Goal: Task Accomplishment & Management: Complete application form

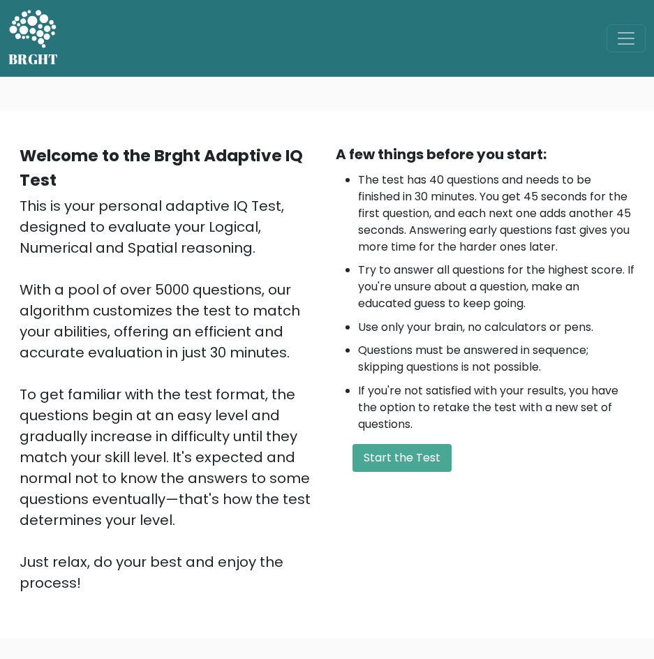
drag, startPoint x: 430, startPoint y: 453, endPoint x: 341, endPoint y: 211, distance: 258.0
click at [429, 453] on button "Start the Test" at bounding box center [402, 458] width 99 height 28
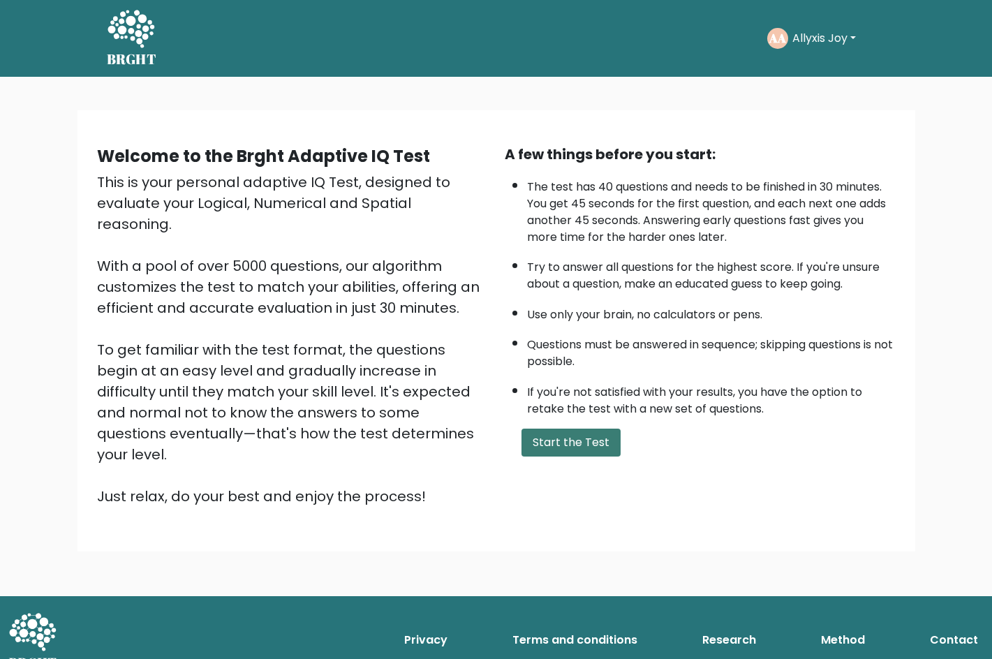
click at [566, 441] on button "Start the Test" at bounding box center [571, 443] width 99 height 28
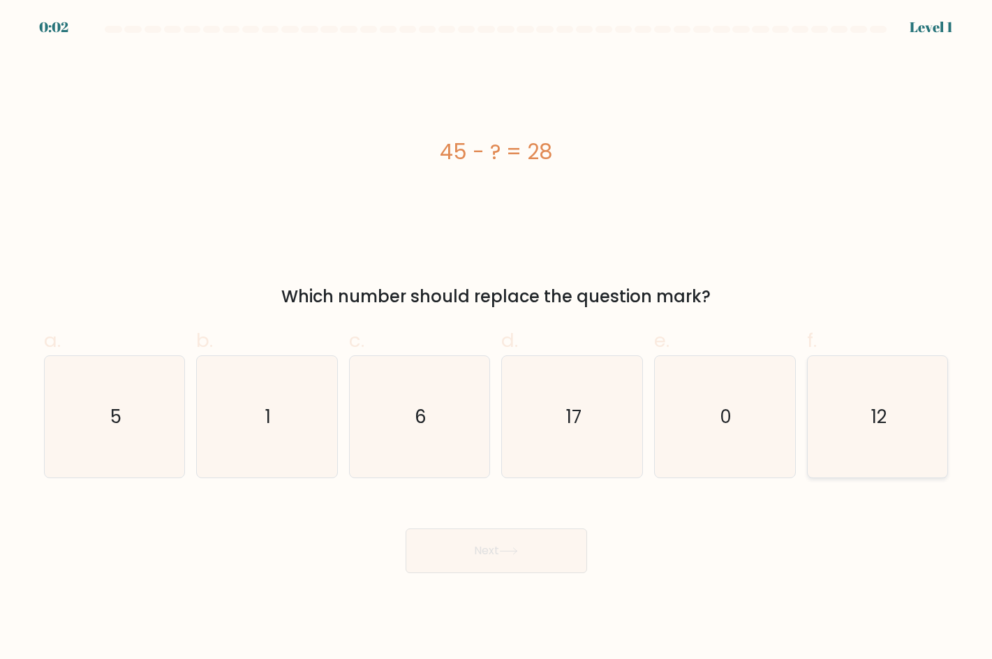
click at [872, 404] on icon "12" at bounding box center [878, 417] width 122 height 122
click at [497, 339] on input "f. 12" at bounding box center [496, 334] width 1 height 9
radio input "true"
click at [526, 547] on button "Next" at bounding box center [497, 551] width 182 height 45
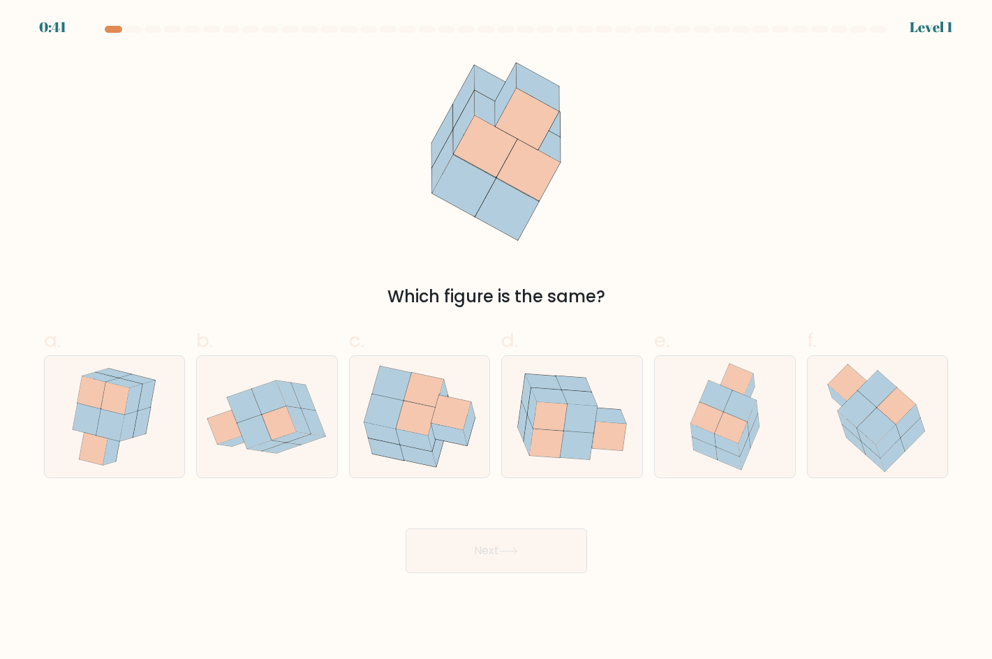
click at [280, 209] on div "Which figure is the same?" at bounding box center [497, 181] width 922 height 256
click at [420, 416] on icon at bounding box center [416, 418] width 40 height 35
click at [496, 339] on input "c." at bounding box center [496, 334] width 1 height 9
radio input "true"
click at [512, 538] on button "Next" at bounding box center [497, 551] width 182 height 45
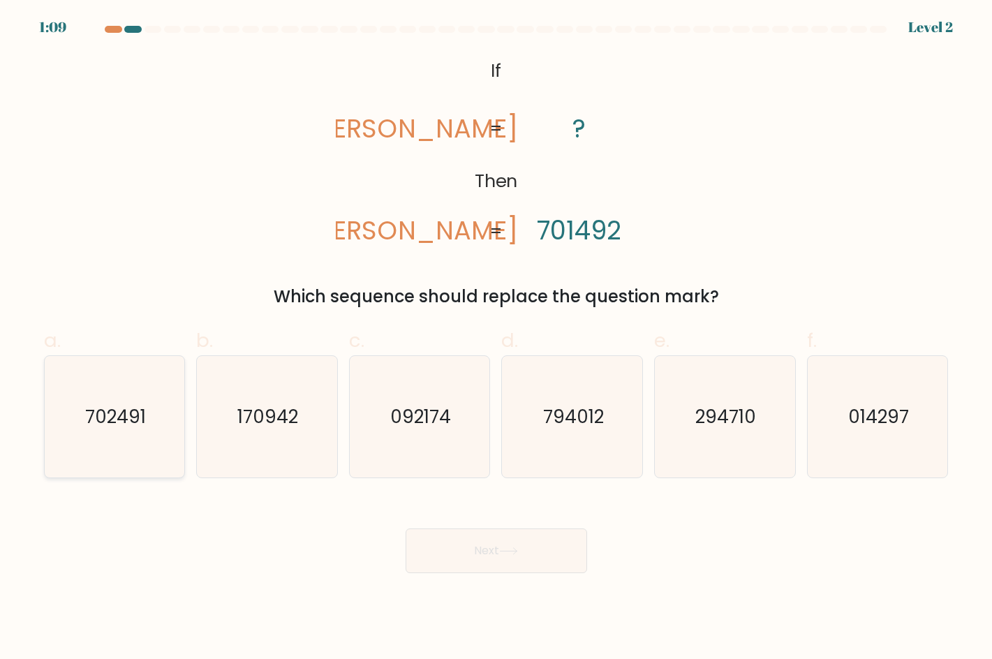
click at [130, 425] on text "702491" at bounding box center [115, 416] width 61 height 25
click at [496, 339] on input "a. 702491" at bounding box center [496, 334] width 1 height 9
radio input "true"
click at [492, 554] on button "Next" at bounding box center [497, 551] width 182 height 45
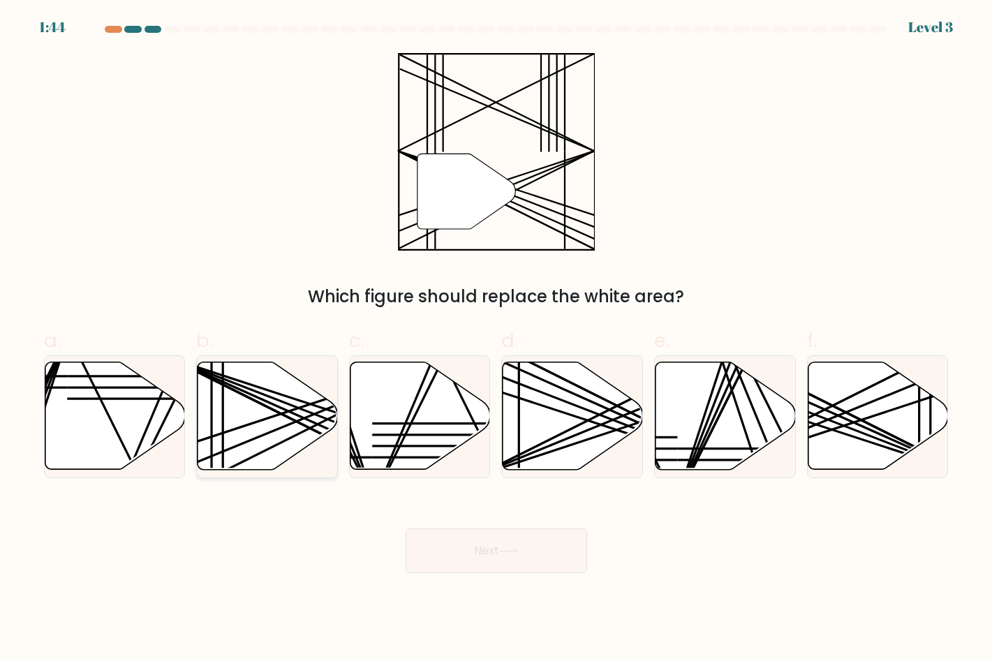
click at [250, 409] on icon at bounding box center [268, 416] width 140 height 108
click at [496, 339] on input "b." at bounding box center [496, 334] width 1 height 9
radio input "true"
click at [566, 547] on button "Next" at bounding box center [497, 551] width 182 height 45
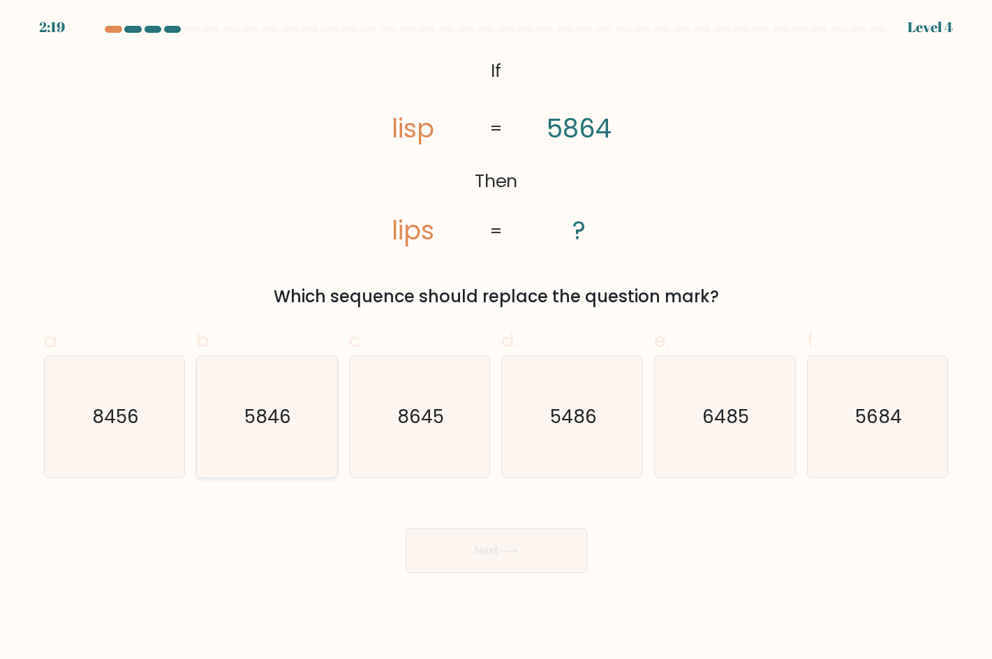
click at [300, 432] on icon "5846" at bounding box center [267, 417] width 122 height 122
click at [496, 339] on input "b. 5846" at bounding box center [496, 334] width 1 height 9
radio input "true"
click at [484, 553] on button "Next" at bounding box center [497, 551] width 182 height 45
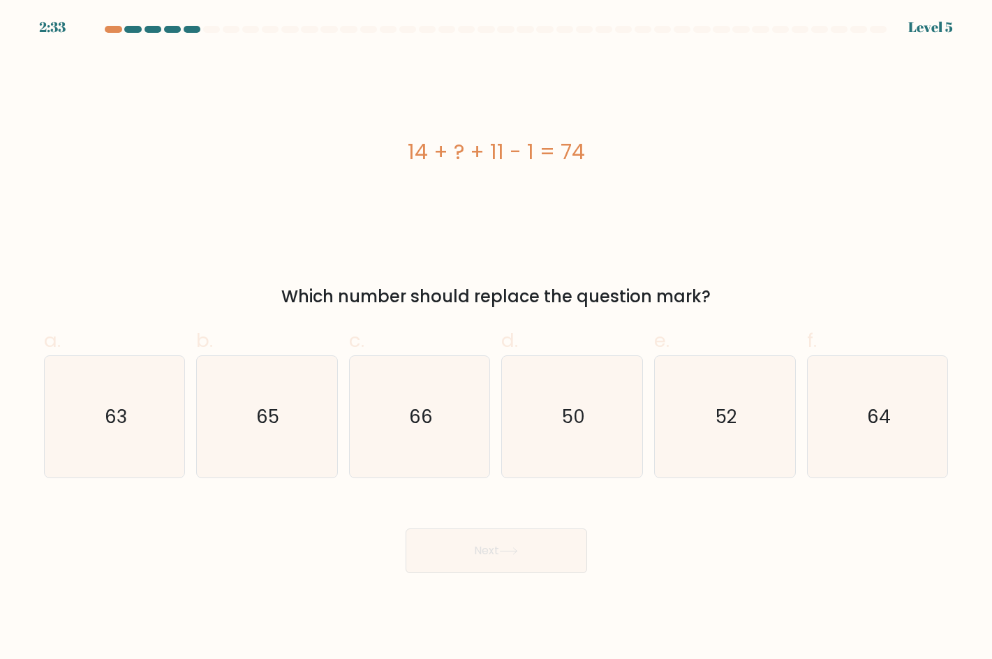
click at [679, 555] on div "Next" at bounding box center [497, 534] width 922 height 78
click at [624, 420] on icon "50" at bounding box center [573, 417] width 122 height 122
click at [497, 339] on input "d. 50" at bounding box center [496, 334] width 1 height 9
radio input "true"
click at [532, 548] on button "Next" at bounding box center [497, 551] width 182 height 45
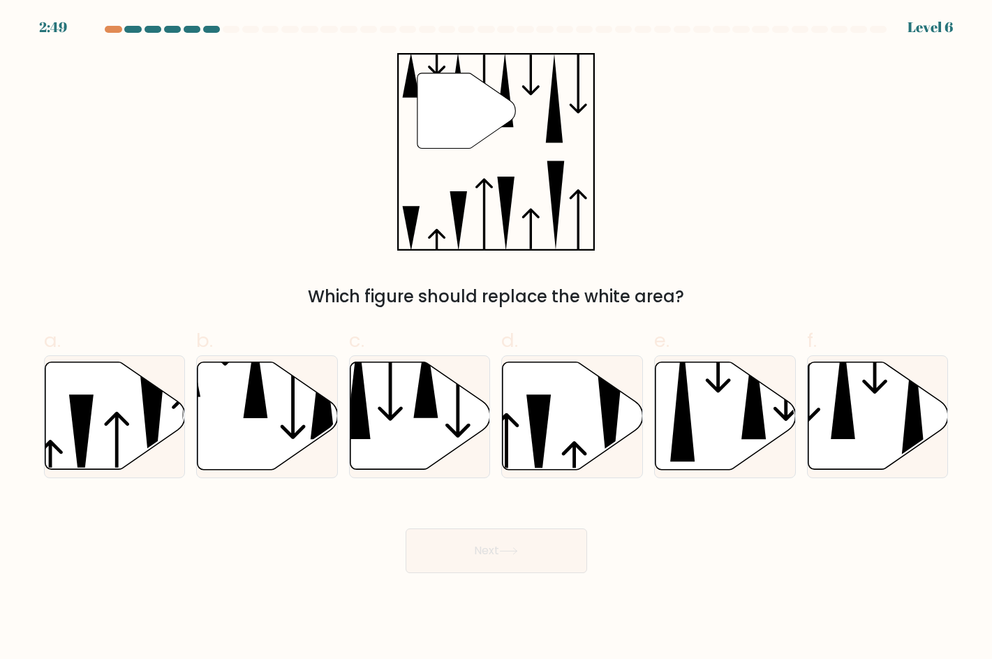
click at [486, 534] on button "Next" at bounding box center [497, 551] width 182 height 45
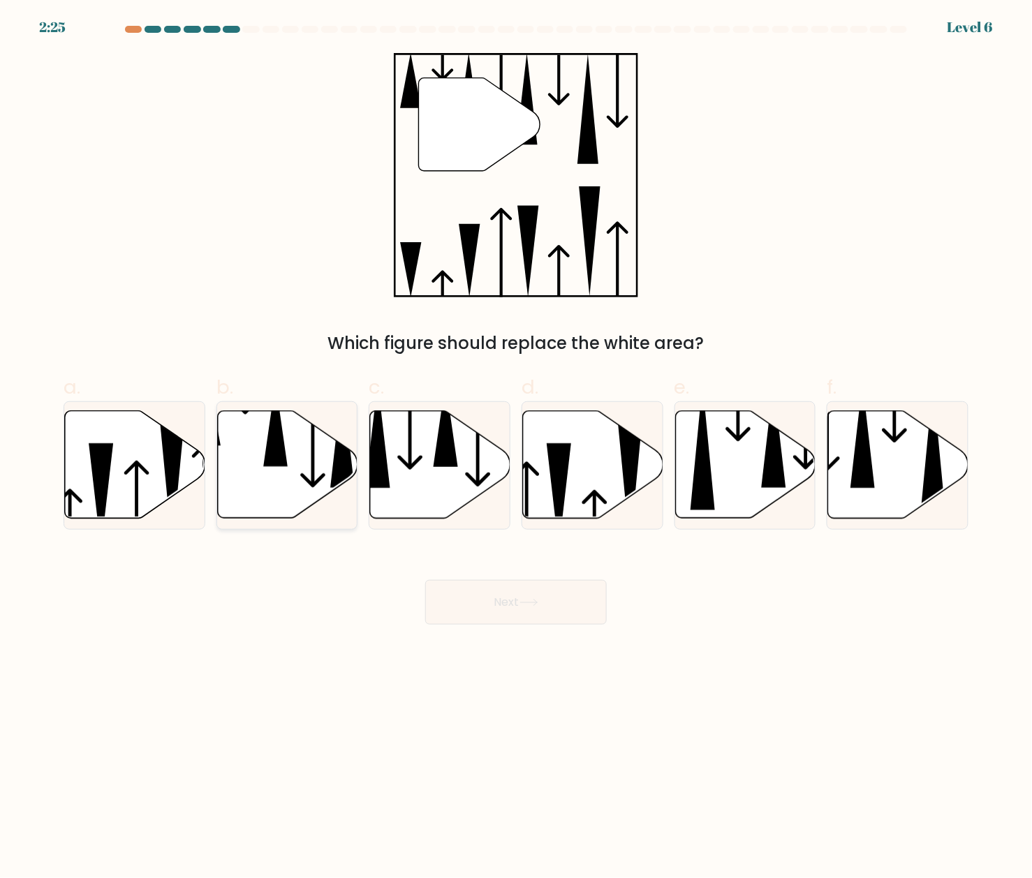
click at [284, 439] on icon at bounding box center [287, 465] width 140 height 108
click at [516, 439] on input "b." at bounding box center [516, 443] width 1 height 9
radio input "true"
click at [524, 602] on icon at bounding box center [529, 603] width 19 height 8
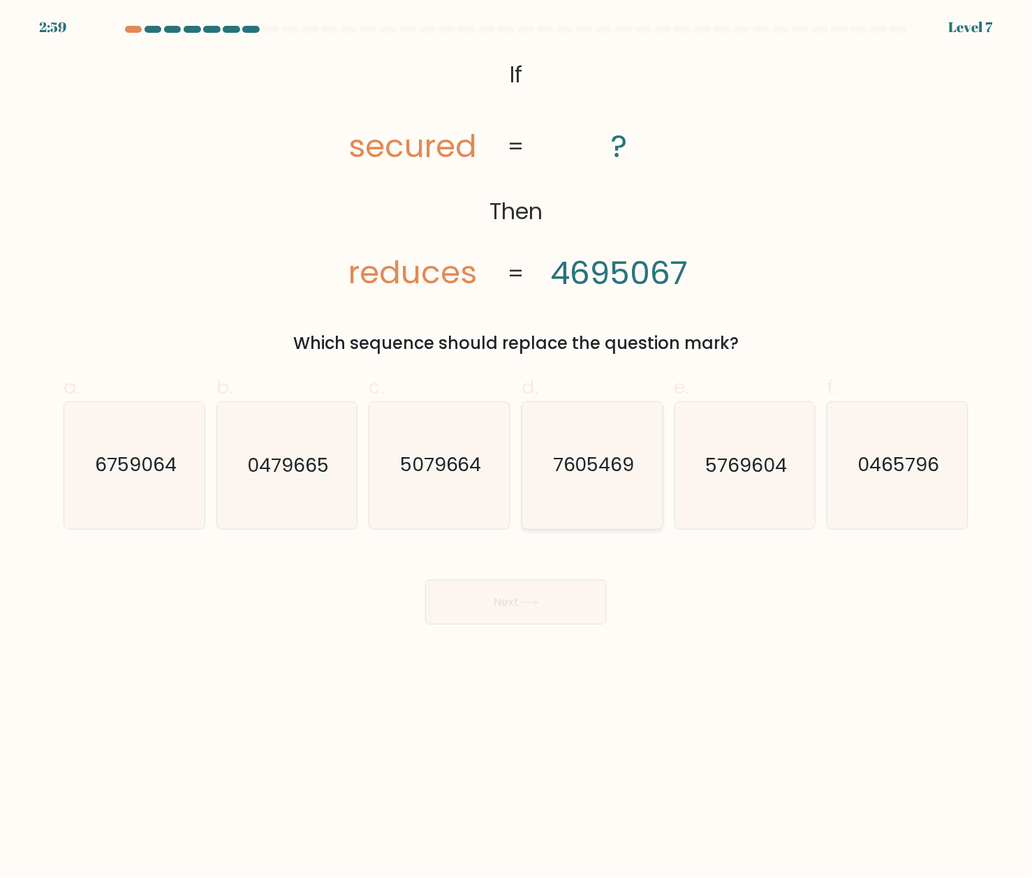
click at [556, 494] on icon "7605469" at bounding box center [592, 465] width 126 height 126
click at [517, 448] on input "d. 7605469" at bounding box center [516, 443] width 1 height 9
radio input "true"
click at [512, 610] on button "Next" at bounding box center [516, 602] width 182 height 45
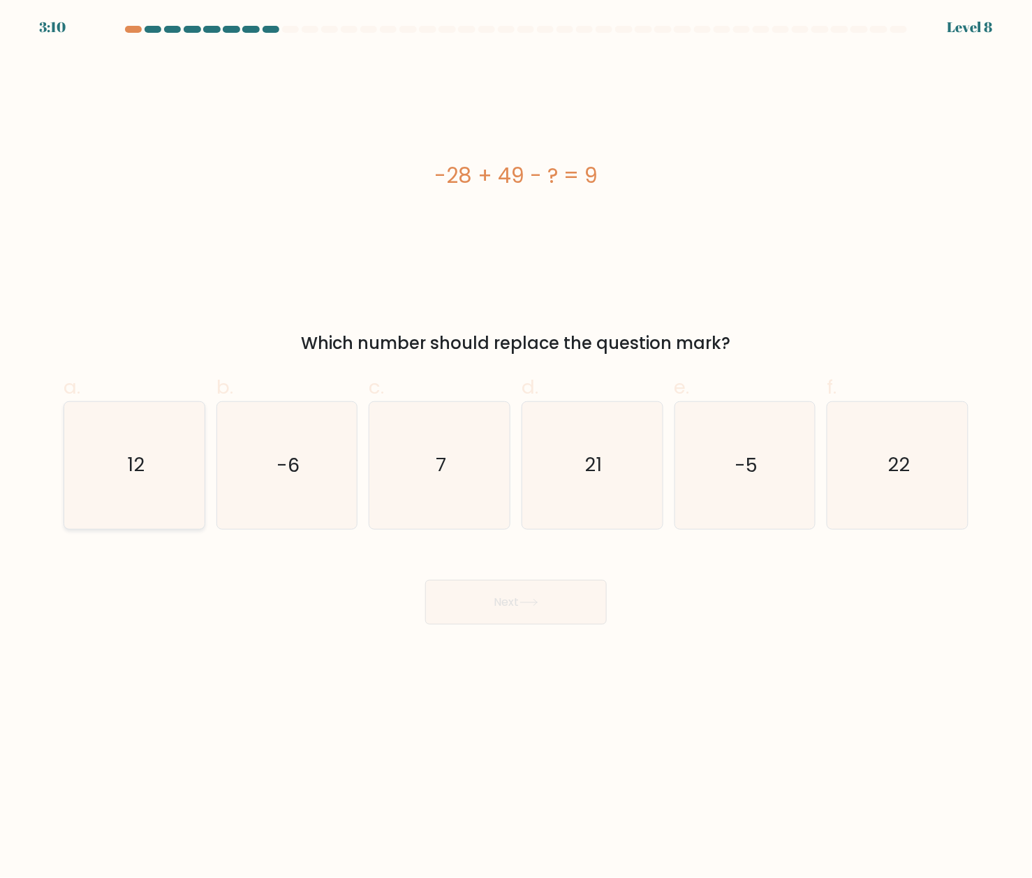
click at [116, 478] on icon "12" at bounding box center [134, 465] width 126 height 126
click at [516, 448] on input "a. 12" at bounding box center [516, 443] width 1 height 9
radio input "true"
click at [529, 601] on icon at bounding box center [529, 603] width 19 height 8
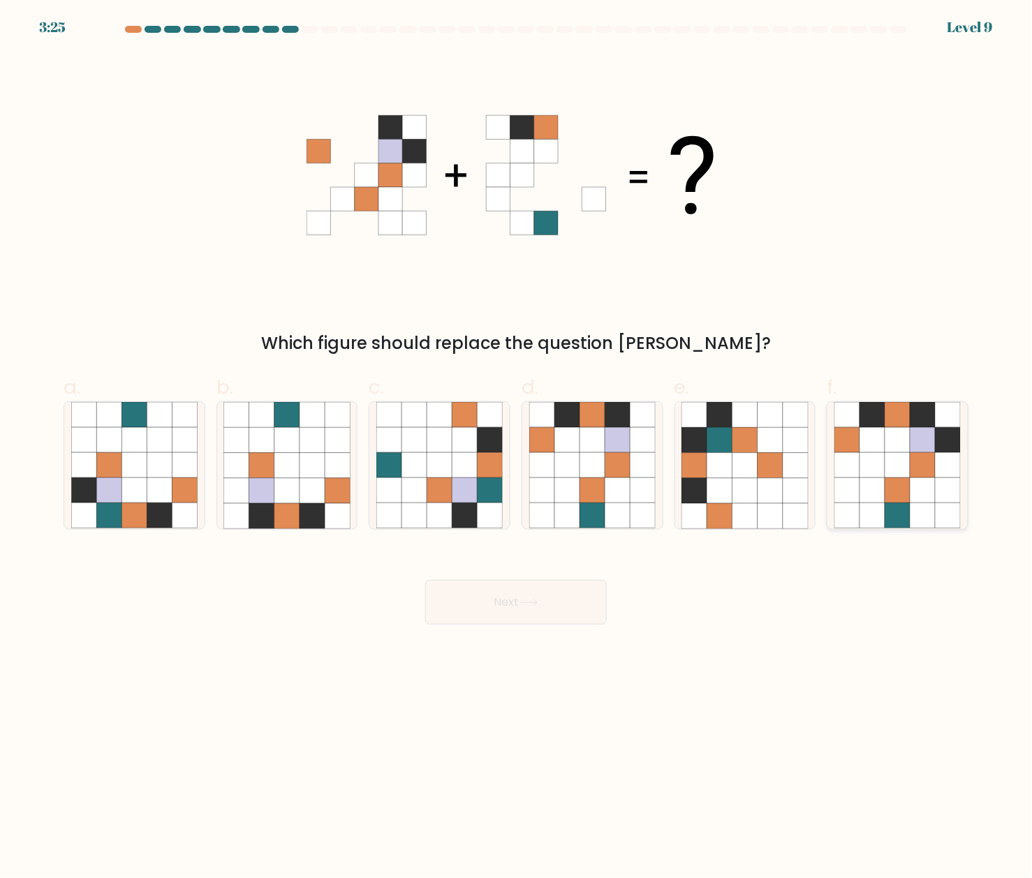
click at [895, 440] on icon at bounding box center [897, 440] width 25 height 25
click at [517, 440] on input "f." at bounding box center [516, 443] width 1 height 9
radio input "true"
click at [536, 612] on button "Next" at bounding box center [516, 602] width 182 height 45
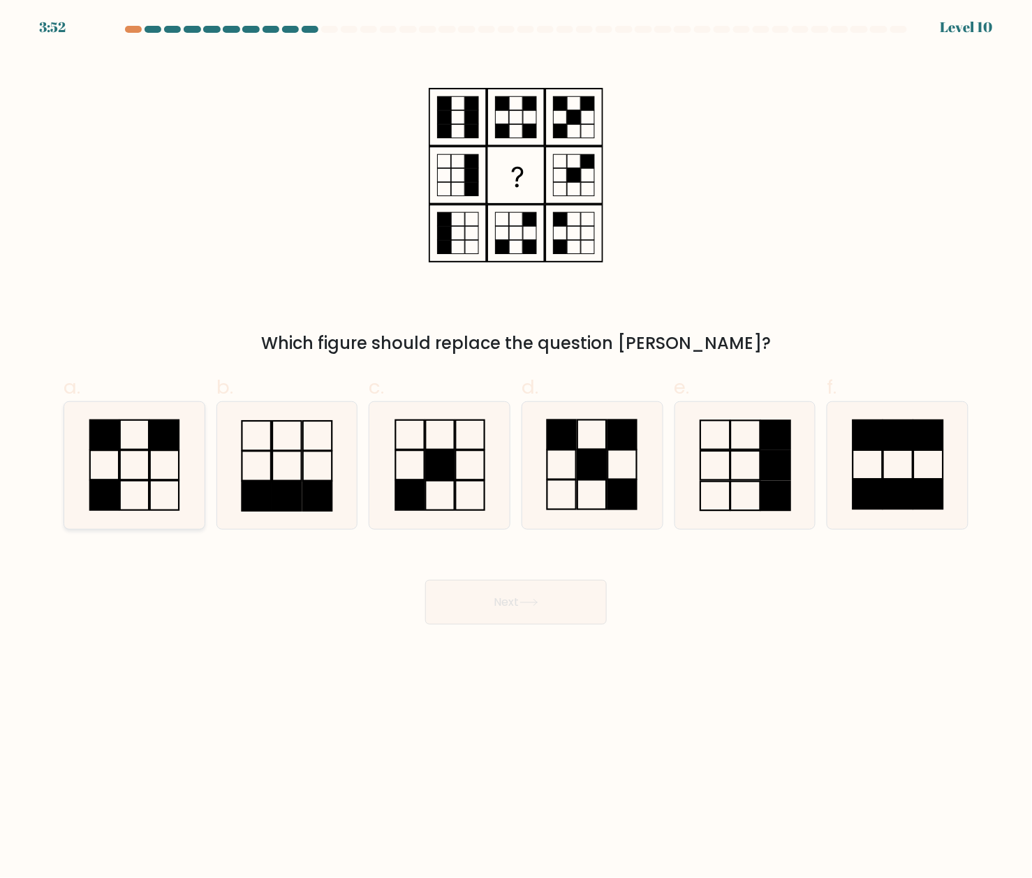
click at [150, 487] on rect at bounding box center [164, 495] width 29 height 29
click at [516, 448] on input "a." at bounding box center [516, 443] width 1 height 9
radio input "true"
click at [518, 599] on button "Next" at bounding box center [516, 602] width 182 height 45
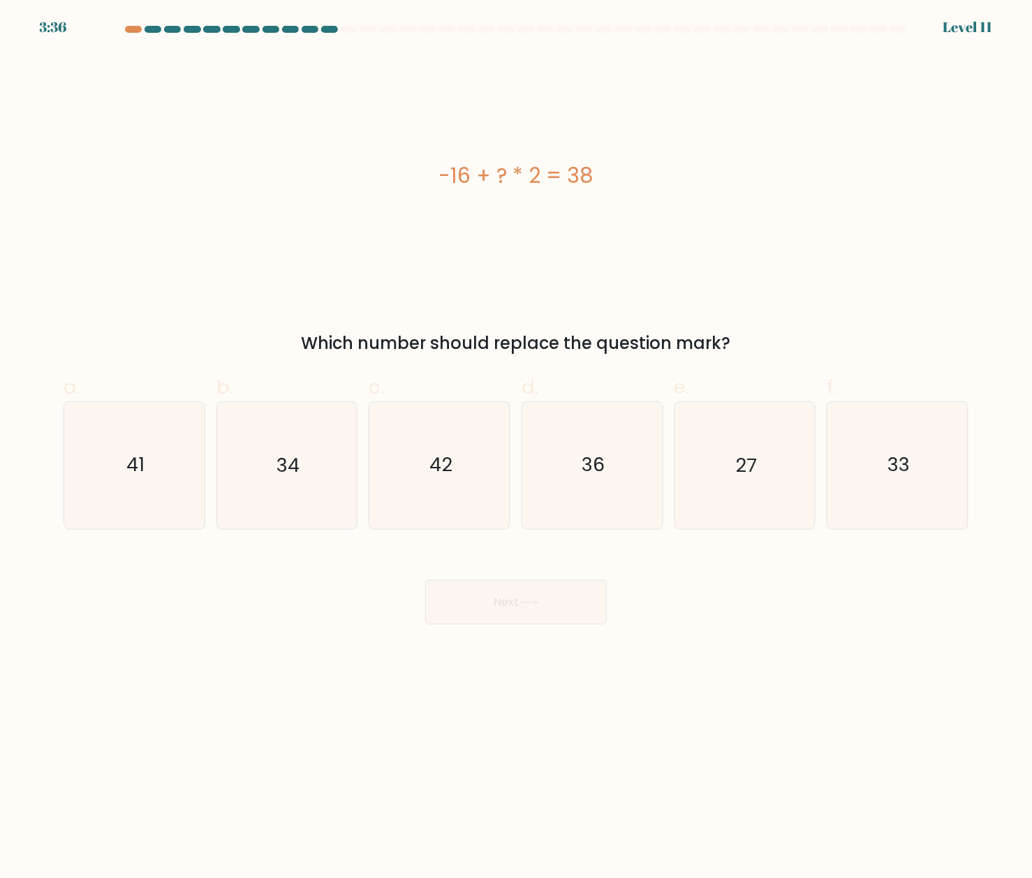
click at [427, 659] on body "3:36 Level 11" at bounding box center [516, 439] width 1032 height 878
click at [685, 478] on icon "27" at bounding box center [745, 465] width 126 height 126
click at [517, 448] on input "e. 27" at bounding box center [516, 443] width 1 height 9
radio input "true"
click at [487, 605] on button "Next" at bounding box center [516, 602] width 182 height 45
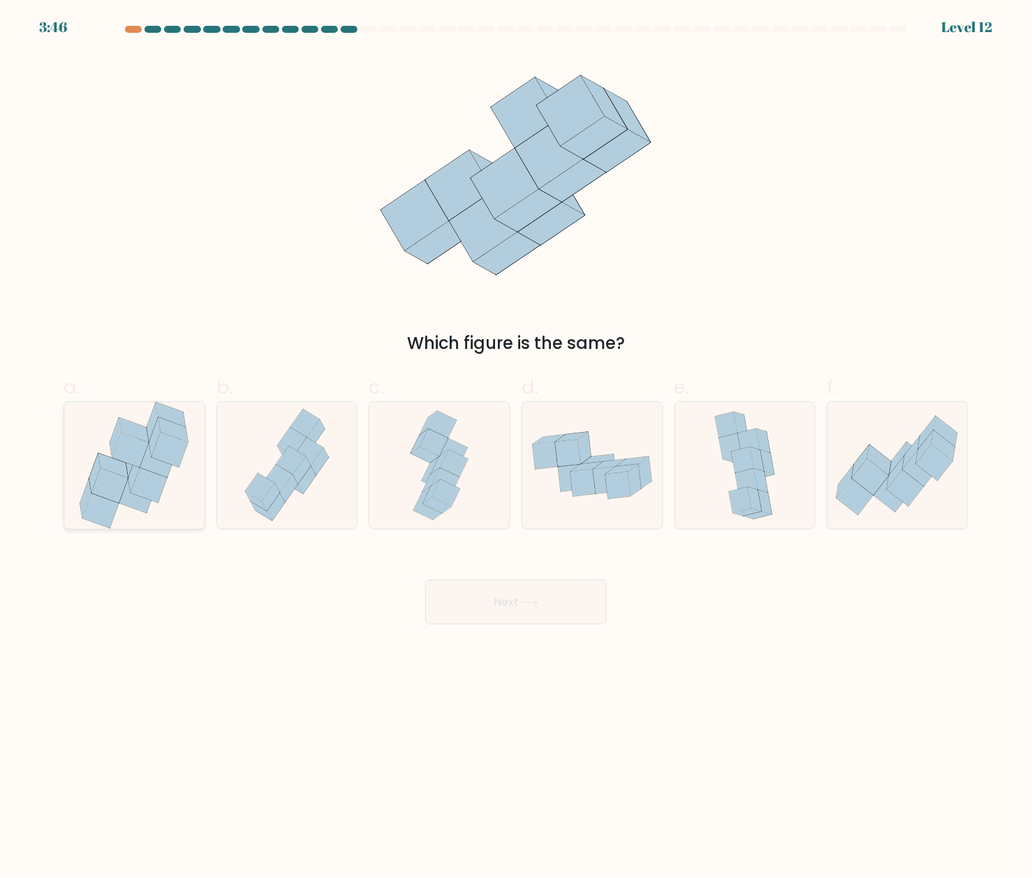
click at [134, 507] on icon at bounding box center [137, 496] width 36 height 35
click at [516, 448] on input "a." at bounding box center [516, 443] width 1 height 9
radio input "true"
click at [549, 621] on button "Next" at bounding box center [516, 602] width 182 height 45
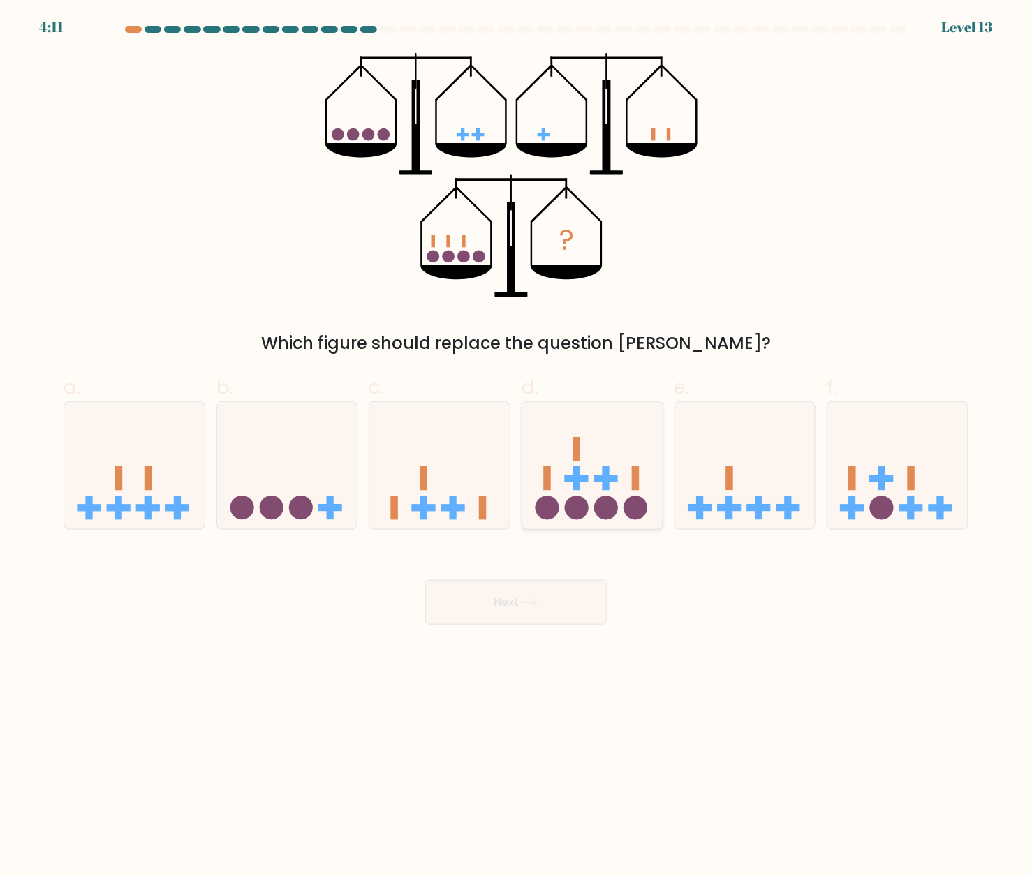
click at [601, 475] on icon at bounding box center [592, 466] width 140 height 116
click at [517, 448] on input "d." at bounding box center [516, 443] width 1 height 9
radio input "true"
click at [529, 606] on icon at bounding box center [529, 603] width 19 height 8
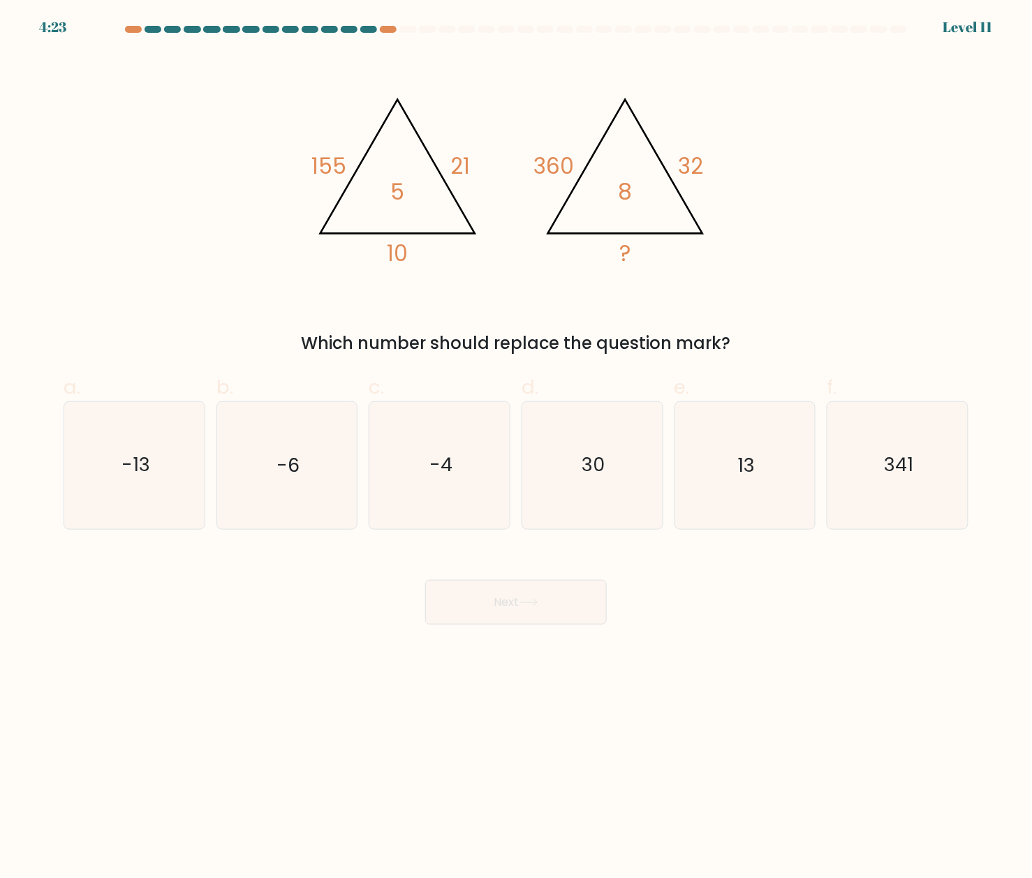
click at [490, 659] on body "4:23 Level 11" at bounding box center [516, 439] width 1032 height 878
click at [763, 475] on icon "13" at bounding box center [745, 465] width 126 height 126
click at [517, 448] on input "e. 13" at bounding box center [516, 443] width 1 height 9
radio input "true"
click at [517, 607] on button "Next" at bounding box center [516, 602] width 182 height 45
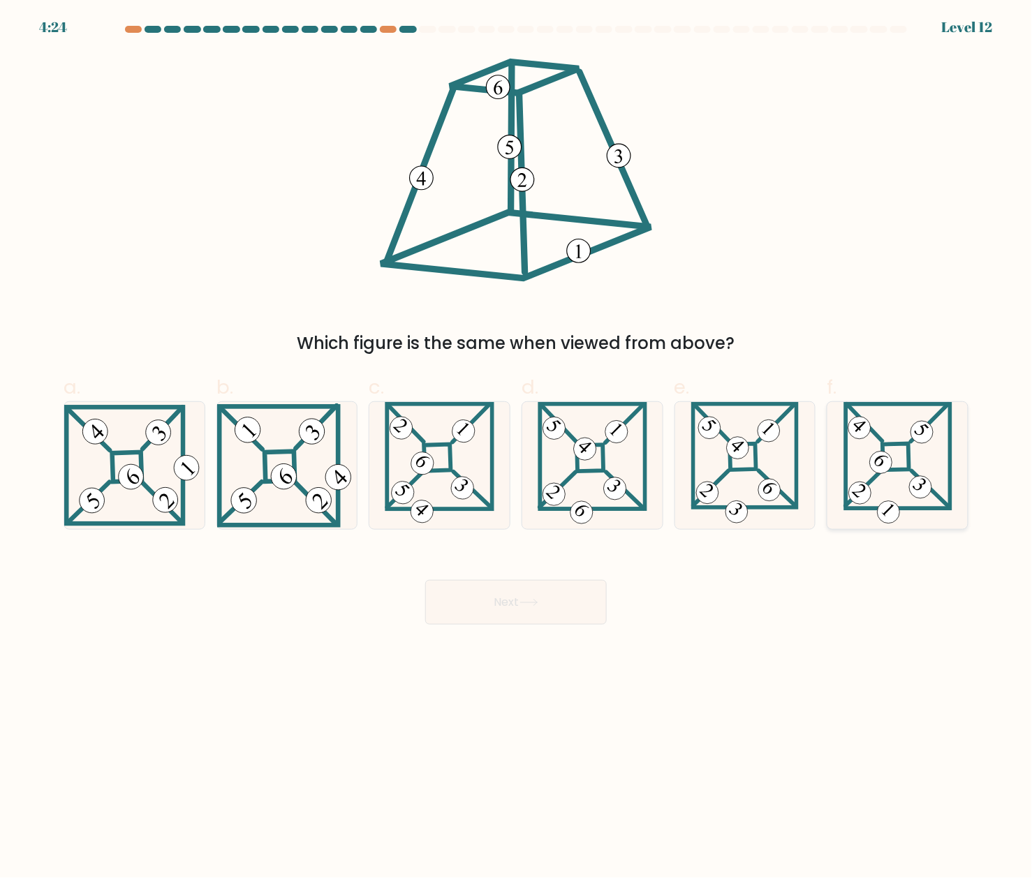
click at [931, 493] on icon at bounding box center [898, 465] width 109 height 126
click at [517, 448] on input "f." at bounding box center [516, 443] width 1 height 9
radio input "true"
click at [93, 456] on icon at bounding box center [134, 465] width 140 height 121
click at [516, 448] on input "a." at bounding box center [516, 443] width 1 height 9
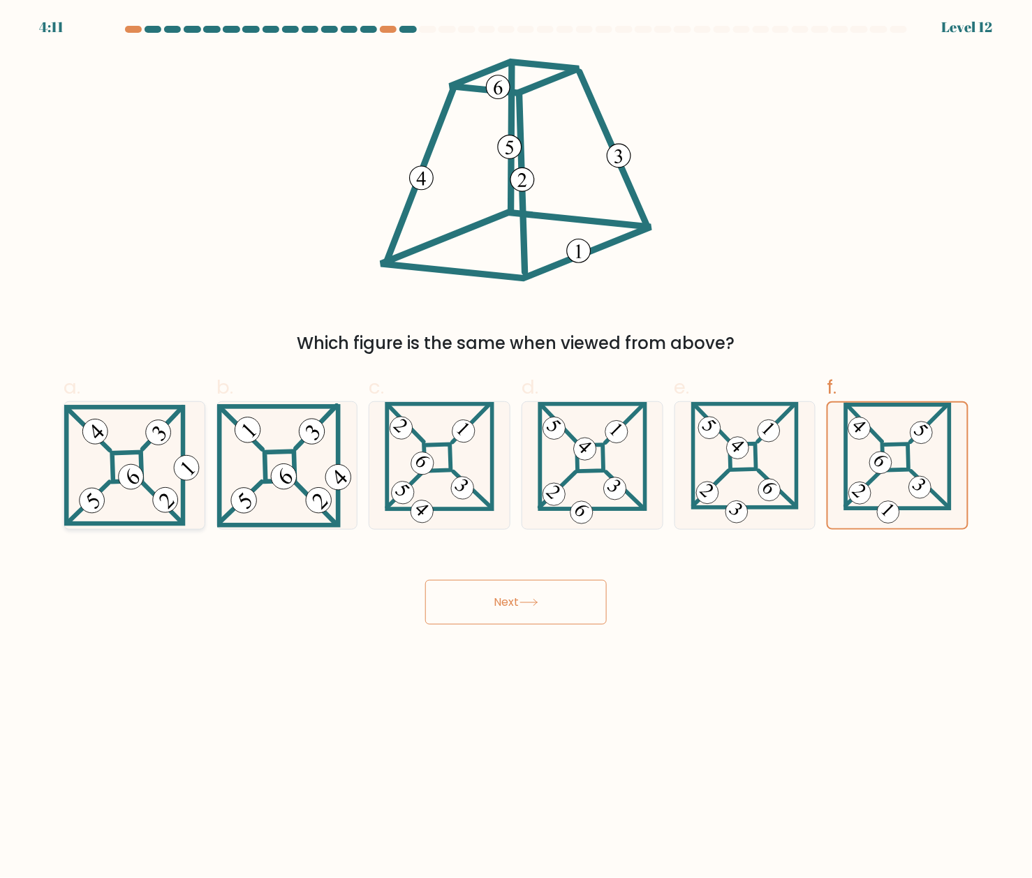
radio input "true"
click at [498, 596] on button "Next" at bounding box center [516, 602] width 182 height 45
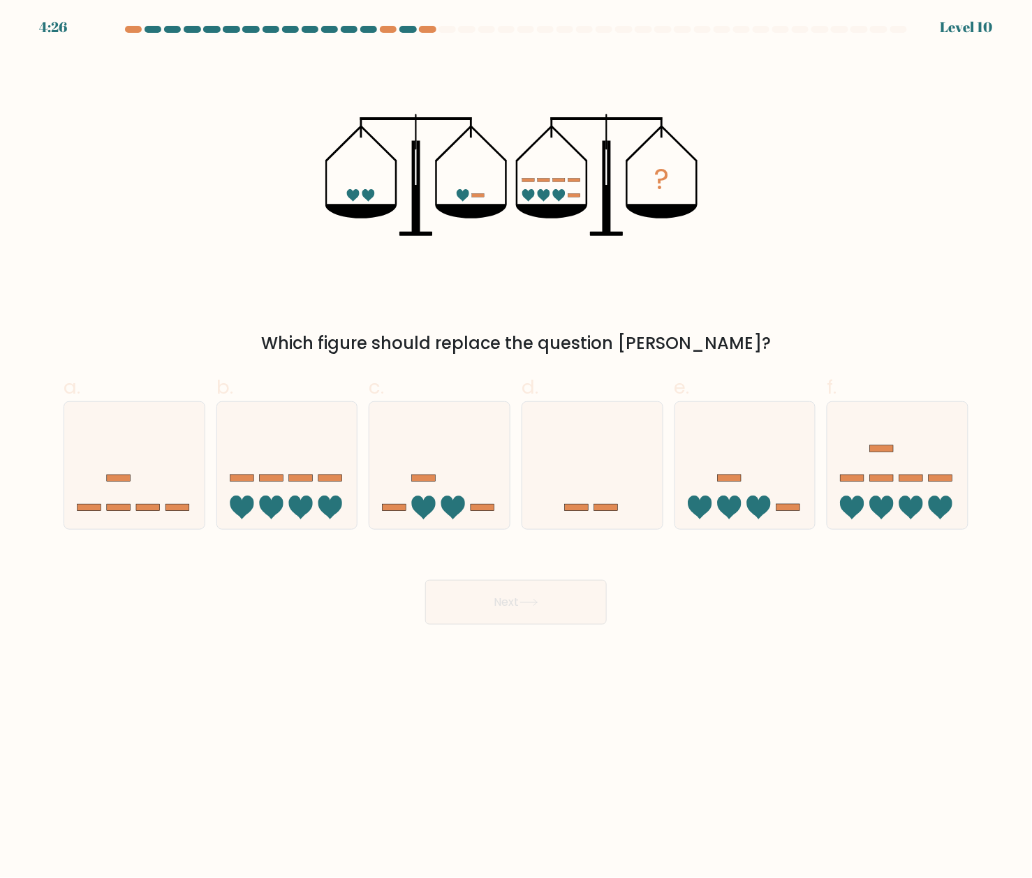
click at [628, 659] on body "4:26 Level 10" at bounding box center [516, 439] width 1032 height 878
click at [352, 659] on body "4:08 Level 10" at bounding box center [516, 439] width 1032 height 878
click at [454, 453] on icon at bounding box center [439, 466] width 140 height 116
click at [516, 448] on input "c." at bounding box center [516, 443] width 1 height 9
radio input "true"
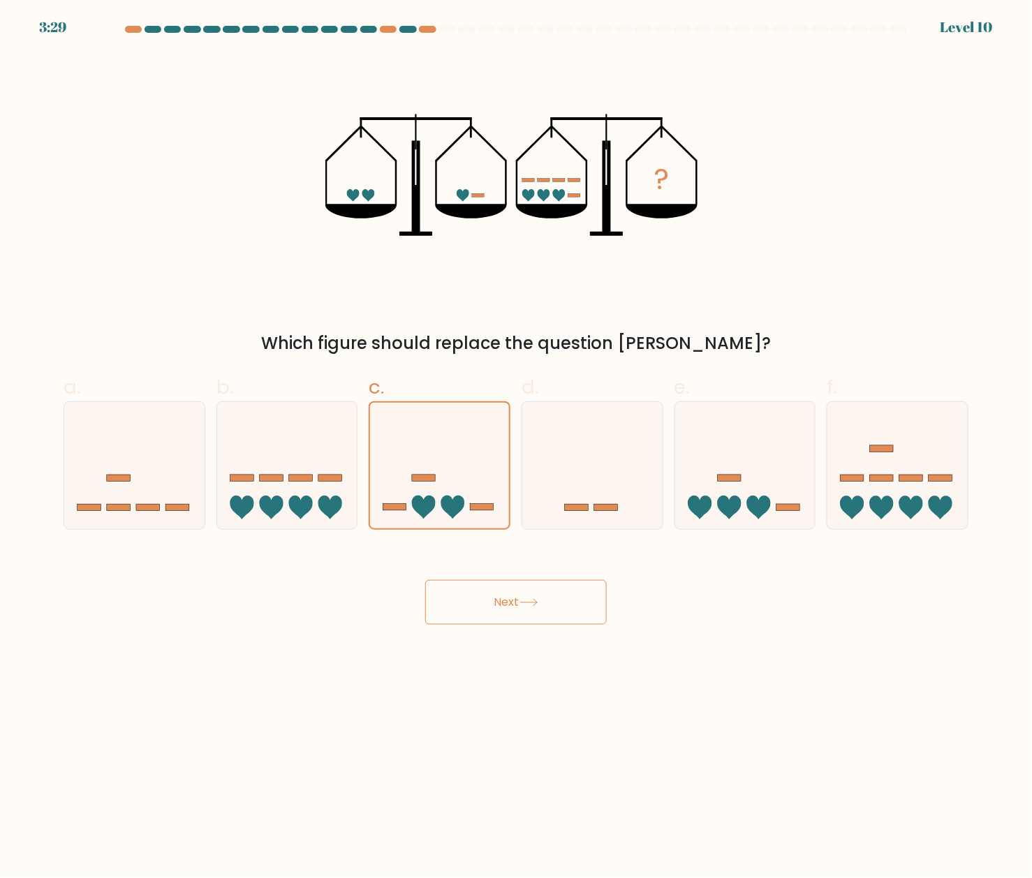
click at [573, 587] on button "Next" at bounding box center [516, 602] width 182 height 45
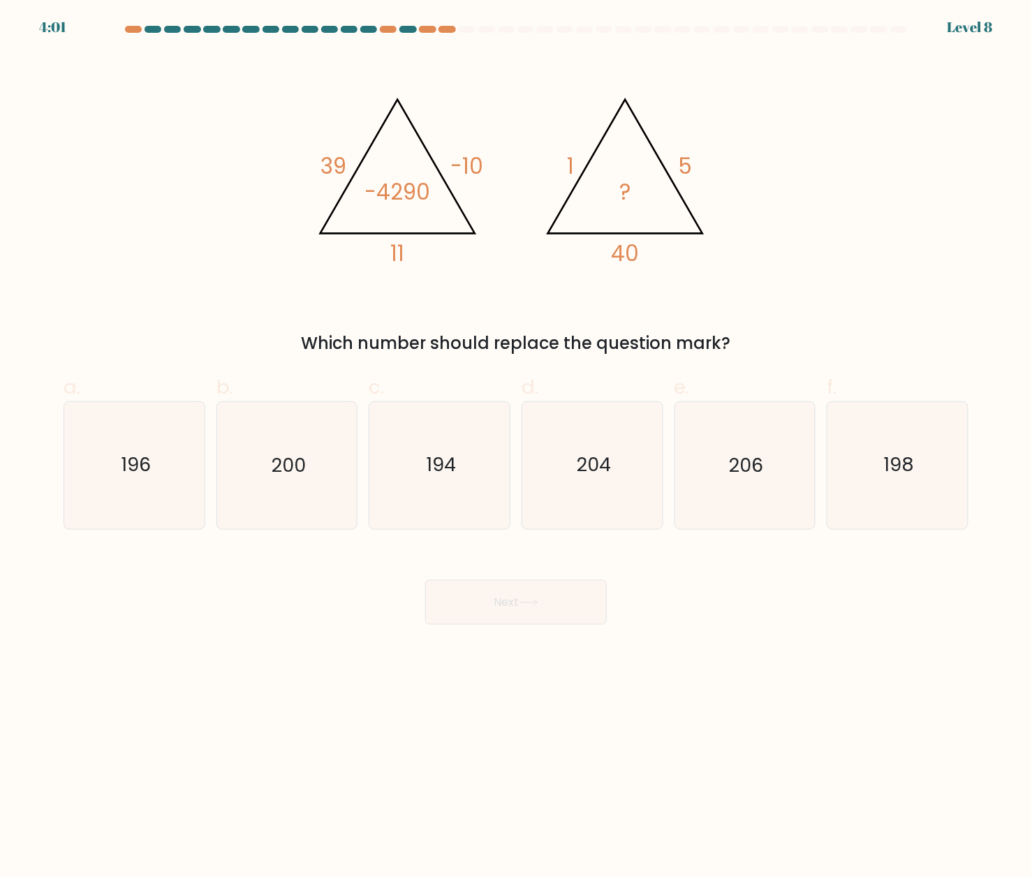
click at [282, 659] on body "4:01 Level 8" at bounding box center [516, 439] width 1032 height 878
click at [267, 517] on div "200" at bounding box center [287, 466] width 142 height 128
click at [516, 448] on input "b. 200" at bounding box center [516, 443] width 1 height 9
radio input "true"
click at [277, 504] on icon "200" at bounding box center [286, 465] width 125 height 125
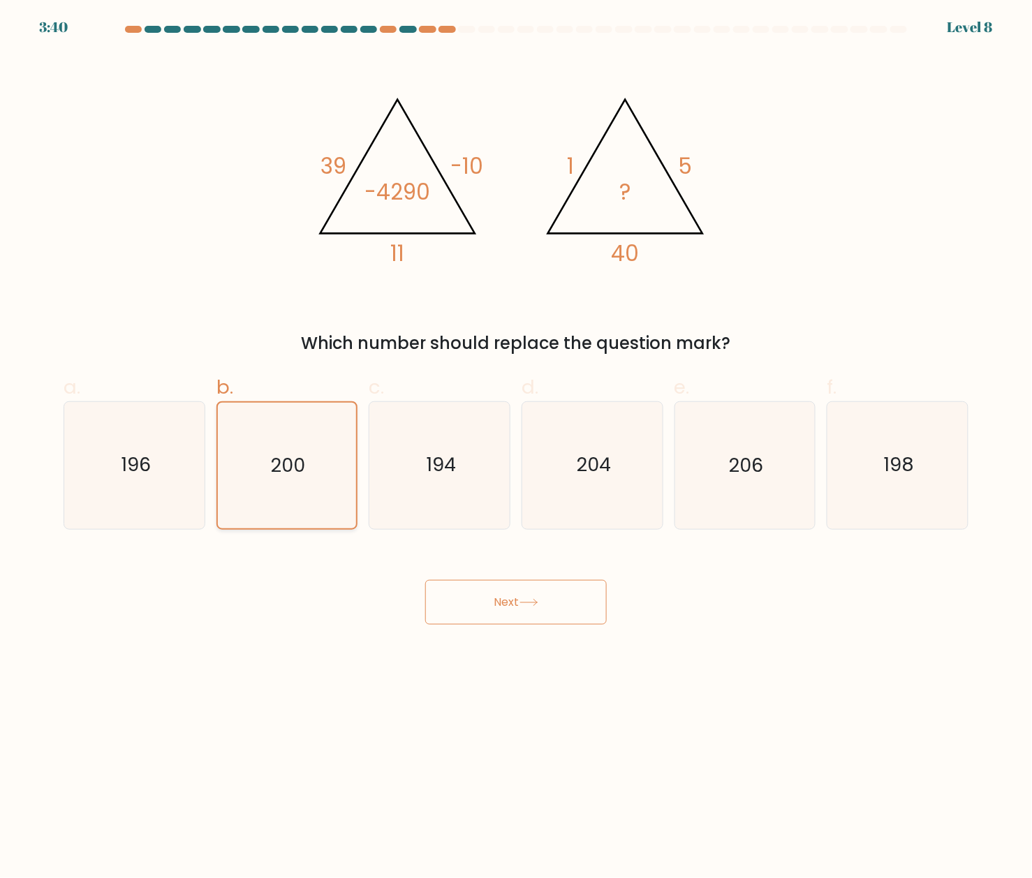
click at [516, 448] on input "b. 200" at bounding box center [516, 443] width 1 height 9
click at [528, 595] on button "Next" at bounding box center [516, 602] width 182 height 45
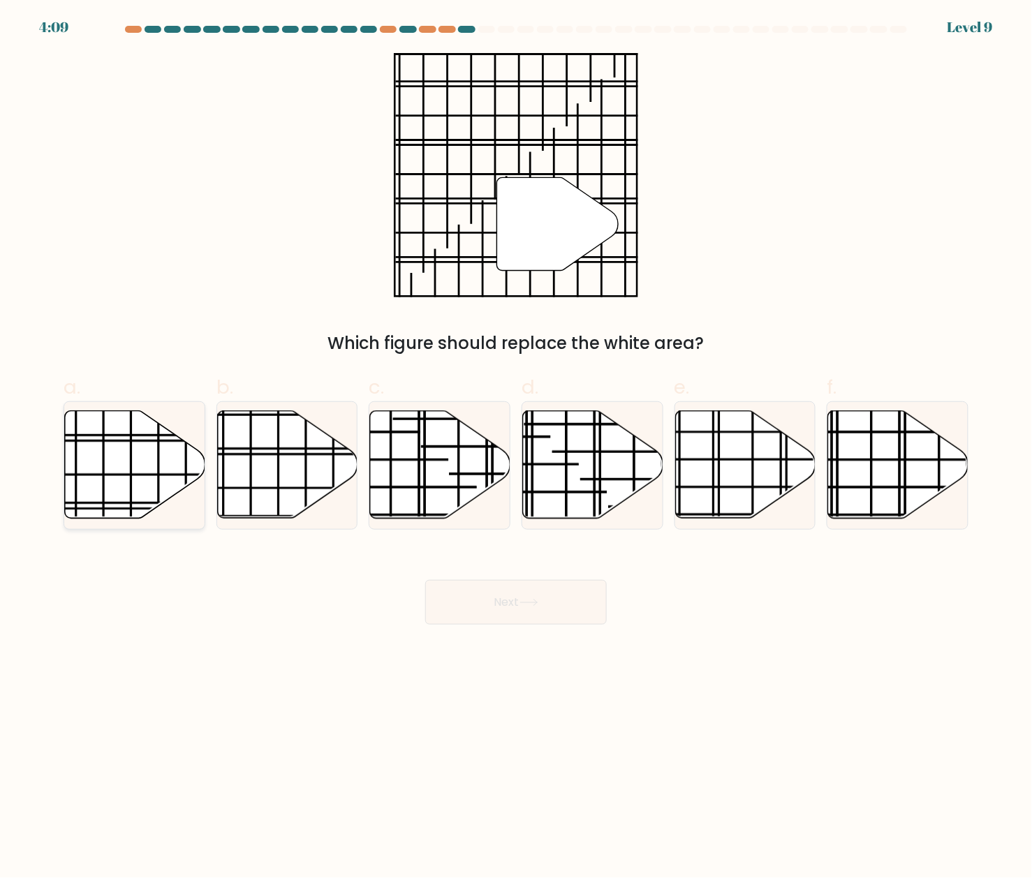
click at [105, 459] on icon at bounding box center [135, 465] width 140 height 108
click at [516, 448] on input "a." at bounding box center [516, 443] width 1 height 9
radio input "true"
click at [571, 596] on button "Next" at bounding box center [516, 602] width 182 height 45
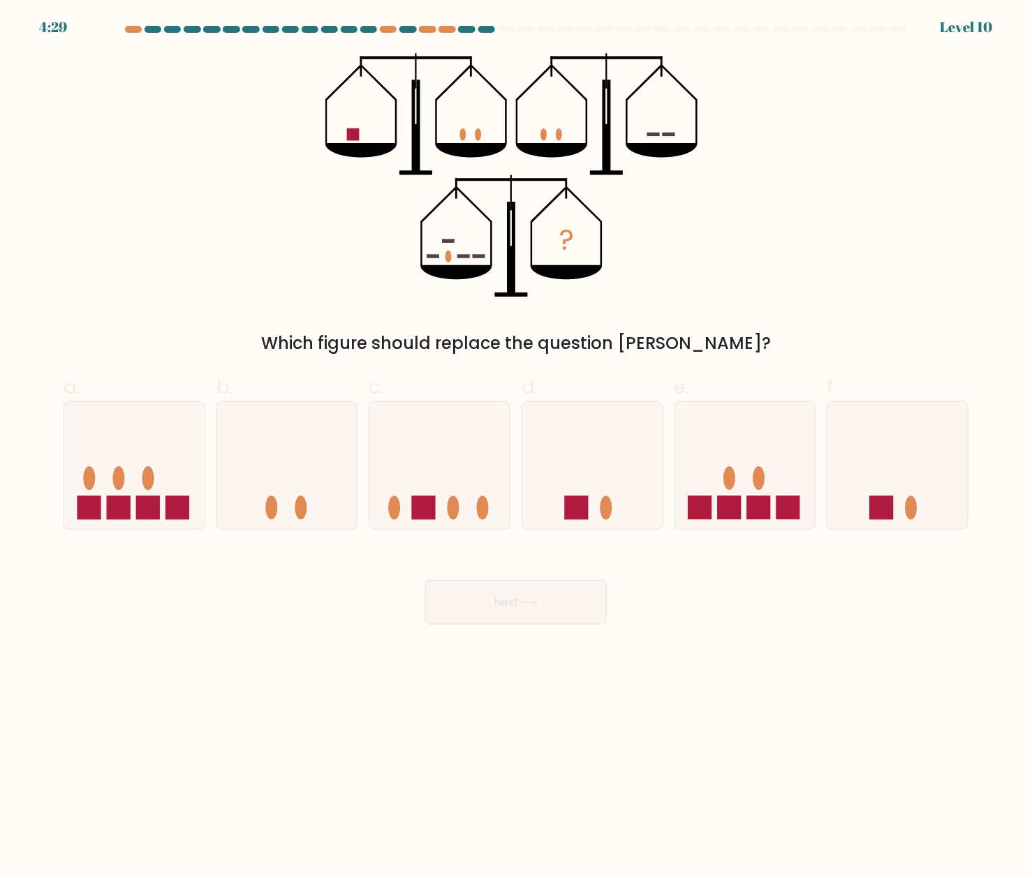
click at [147, 659] on body "4:29 Level 10" at bounding box center [516, 439] width 1032 height 878
drag, startPoint x: 232, startPoint y: 738, endPoint x: 184, endPoint y: 709, distance: 55.4
click at [230, 659] on body "3:28 Level 10" at bounding box center [516, 439] width 1032 height 878
click at [459, 462] on icon at bounding box center [439, 466] width 140 height 116
click at [516, 448] on input "c." at bounding box center [516, 443] width 1 height 9
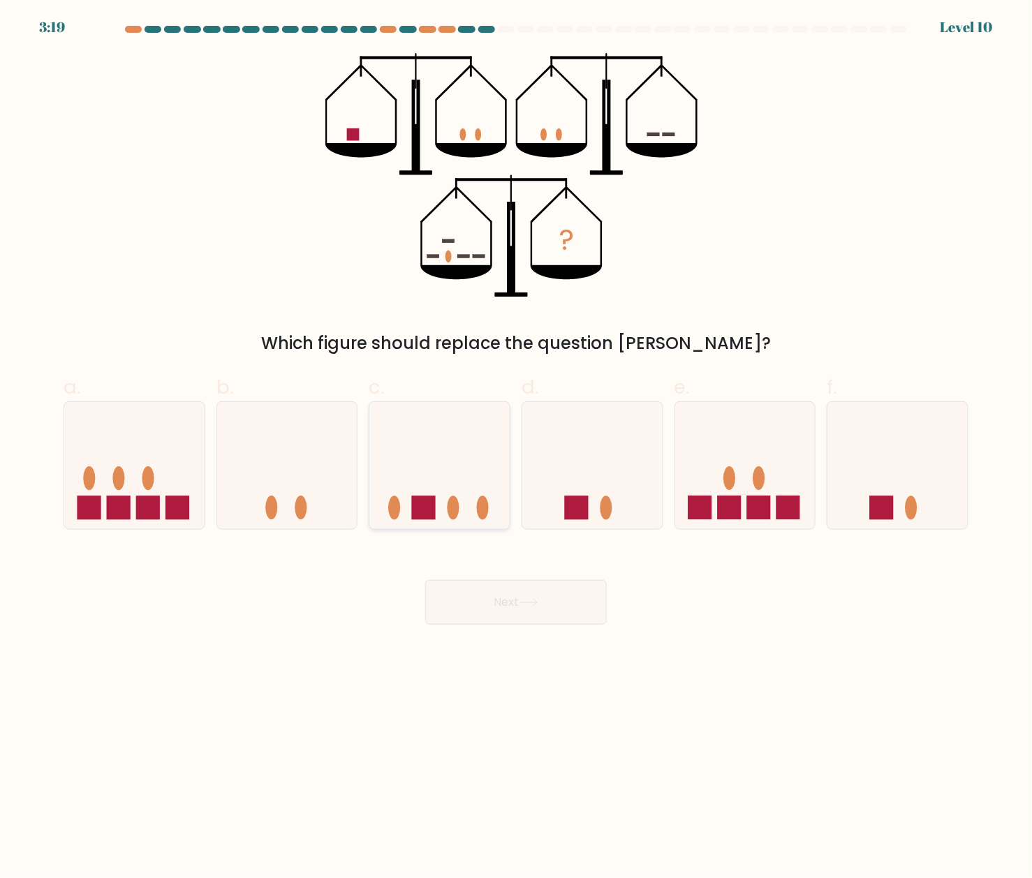
radio input "true"
click at [548, 592] on button "Next" at bounding box center [516, 602] width 182 height 45
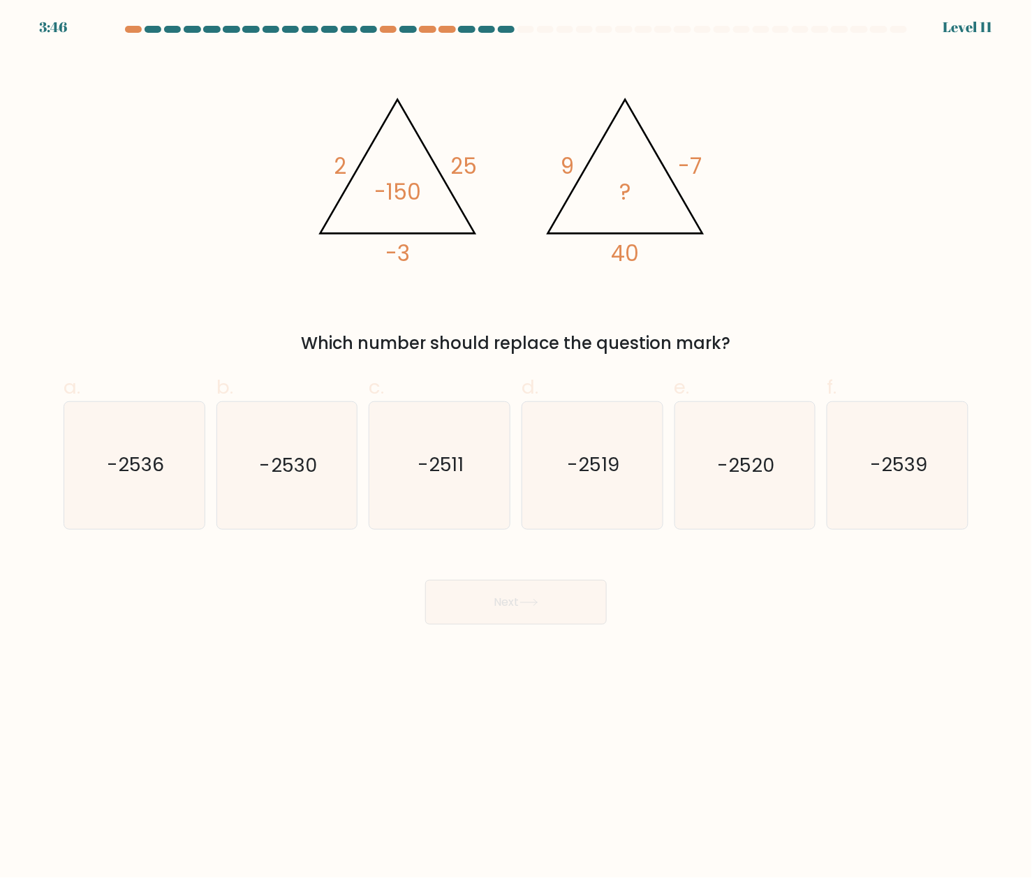
click at [207, 659] on body "3:46 Level 11" at bounding box center [516, 439] width 1032 height 878
click at [749, 440] on icon "-2520" at bounding box center [745, 465] width 126 height 126
click at [517, 440] on input "e. -2520" at bounding box center [516, 443] width 1 height 9
radio input "true"
click at [520, 608] on button "Next" at bounding box center [516, 602] width 182 height 45
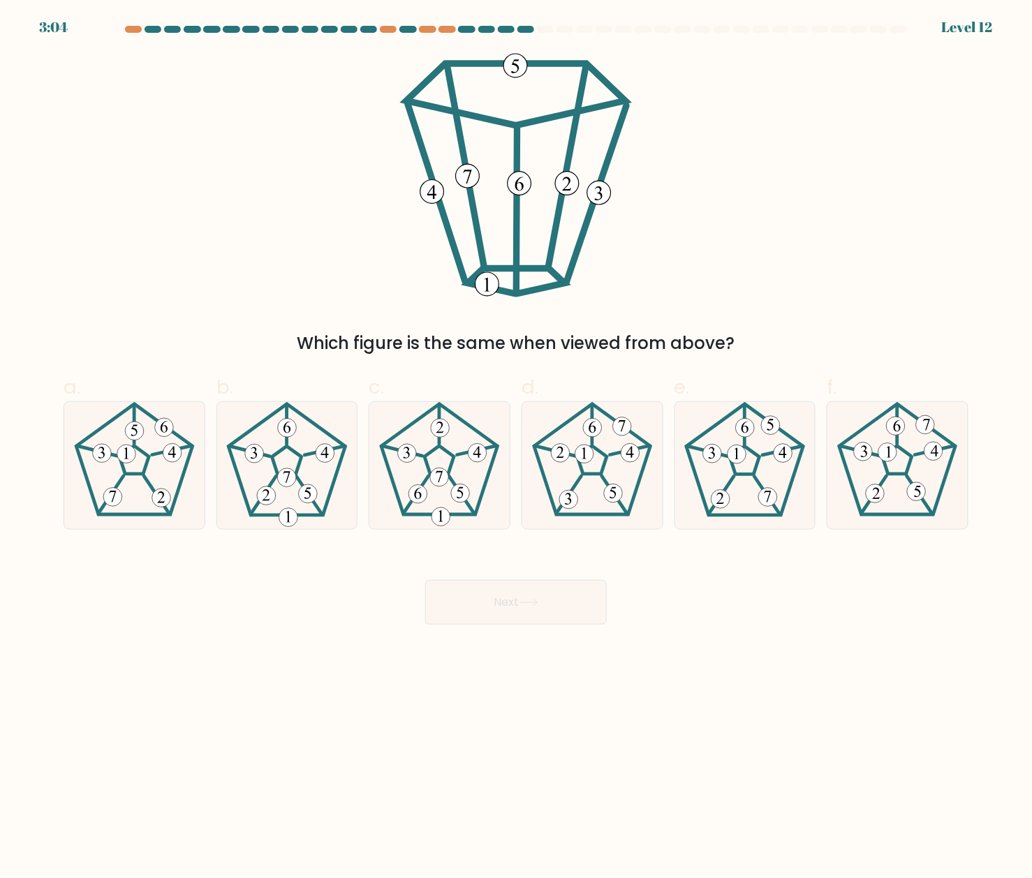
click at [515, 659] on body "3:04 Level 12" at bounding box center [516, 439] width 1032 height 878
click at [757, 483] on icon at bounding box center [745, 465] width 126 height 126
click at [517, 448] on input "e." at bounding box center [516, 443] width 1 height 9
radio input "true"
click at [526, 606] on icon at bounding box center [529, 603] width 19 height 8
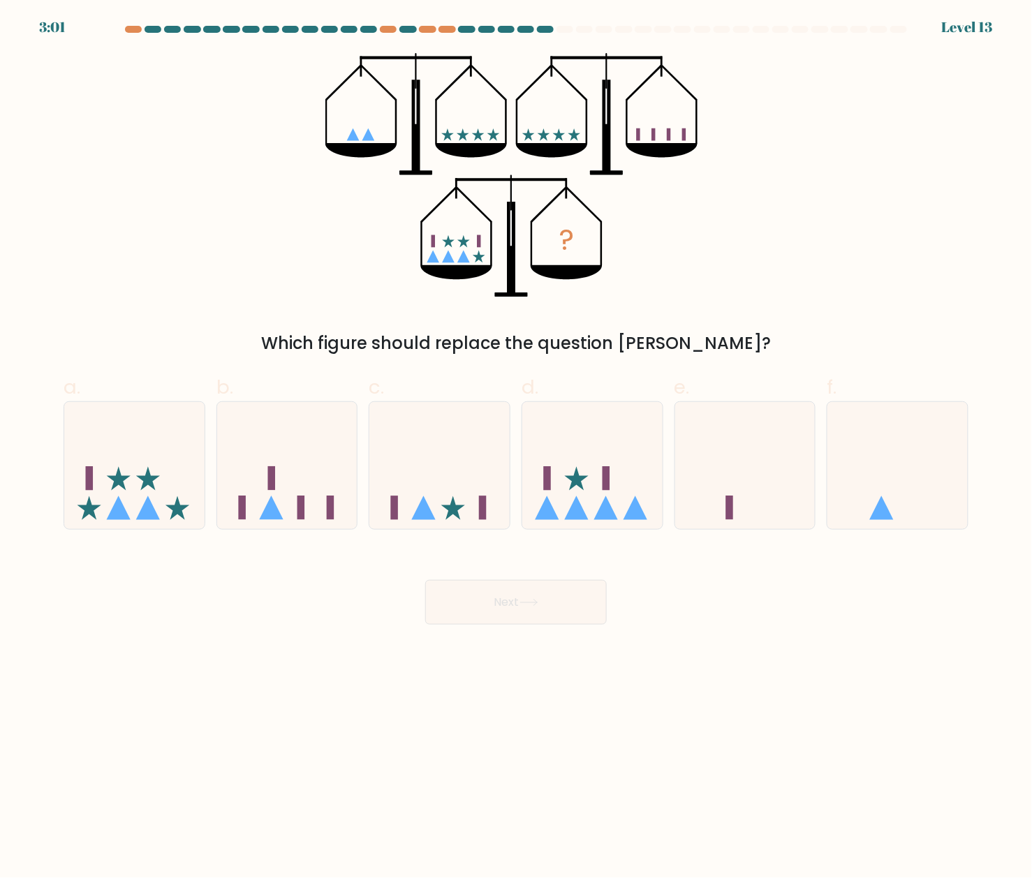
click at [942, 659] on body "3:01 Level 13" at bounding box center [516, 439] width 1032 height 878
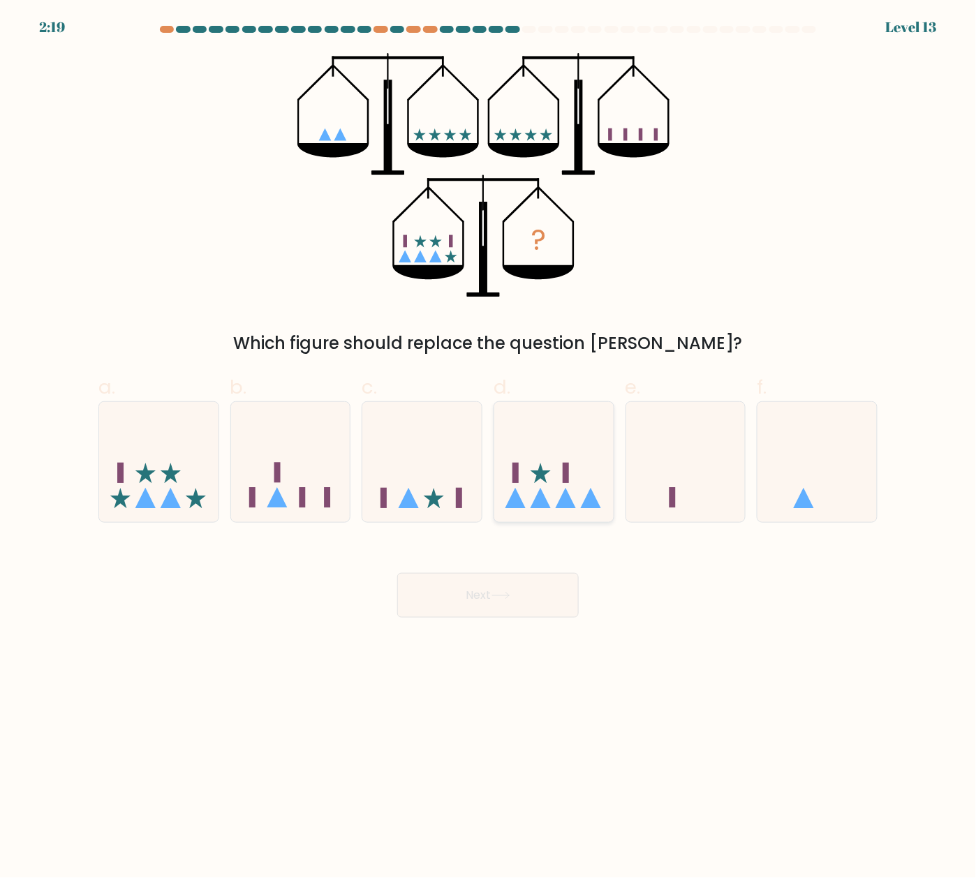
click at [549, 499] on icon at bounding box center [553, 462] width 119 height 98
click at [489, 448] on input "d." at bounding box center [488, 443] width 1 height 9
radio input "true"
click at [537, 601] on button "Next" at bounding box center [488, 595] width 182 height 45
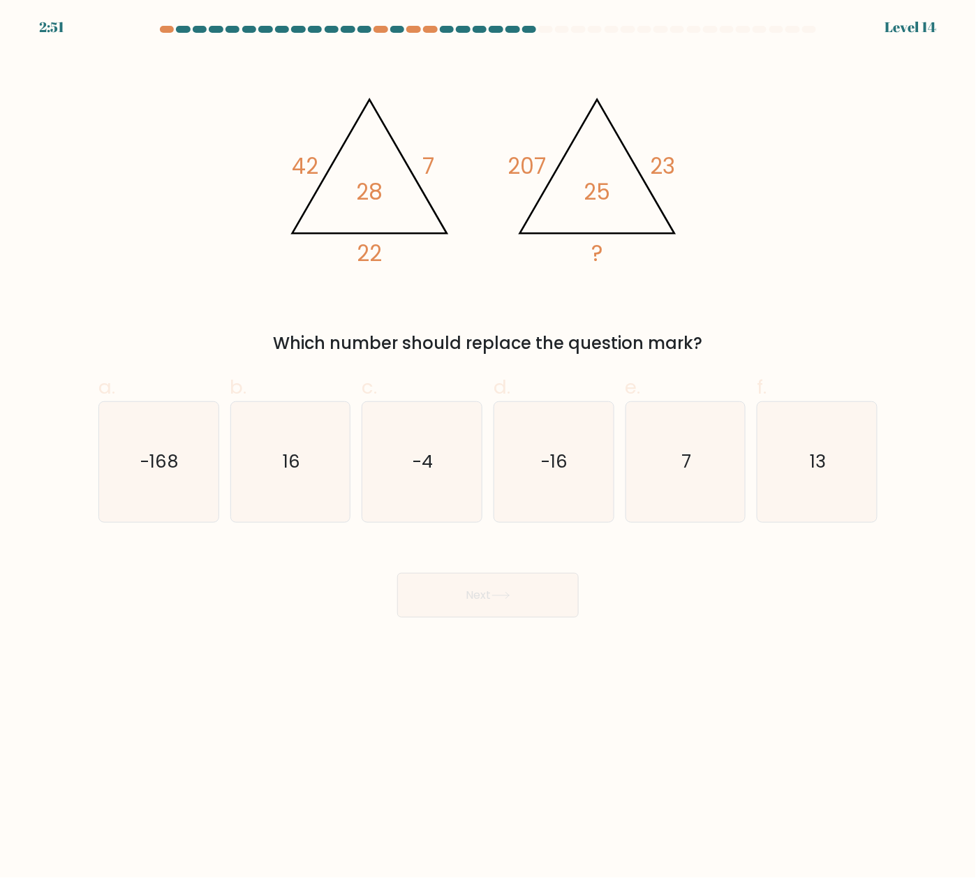
click at [339, 659] on body "2:51 Level 14" at bounding box center [488, 439] width 976 height 878
click at [302, 659] on body "2:17 Level 14" at bounding box center [488, 439] width 976 height 878
click at [292, 659] on body "2:07 Level 14" at bounding box center [488, 439] width 976 height 878
click at [545, 425] on icon "-16" at bounding box center [553, 462] width 119 height 119
click at [489, 439] on input "d. -16" at bounding box center [488, 443] width 1 height 9
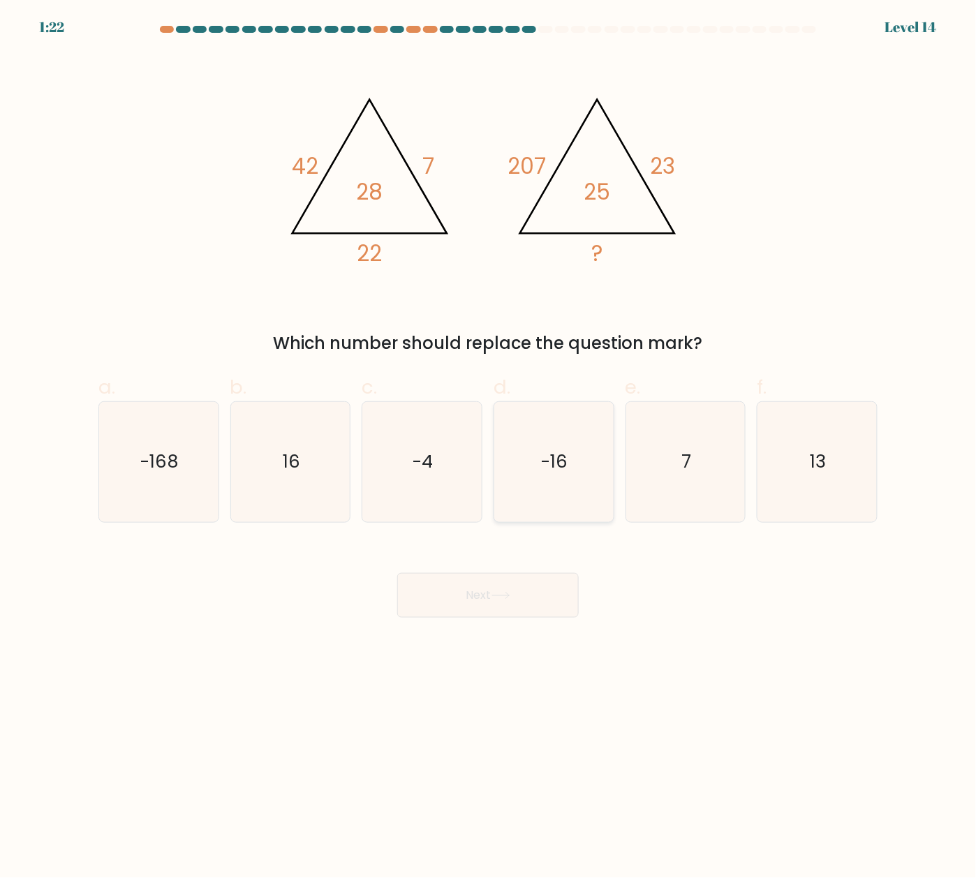
radio input "true"
click at [317, 480] on icon "16" at bounding box center [290, 462] width 119 height 119
click at [488, 448] on input "b. 16" at bounding box center [488, 443] width 1 height 9
radio input "true"
click at [520, 601] on button "Next" at bounding box center [488, 595] width 182 height 45
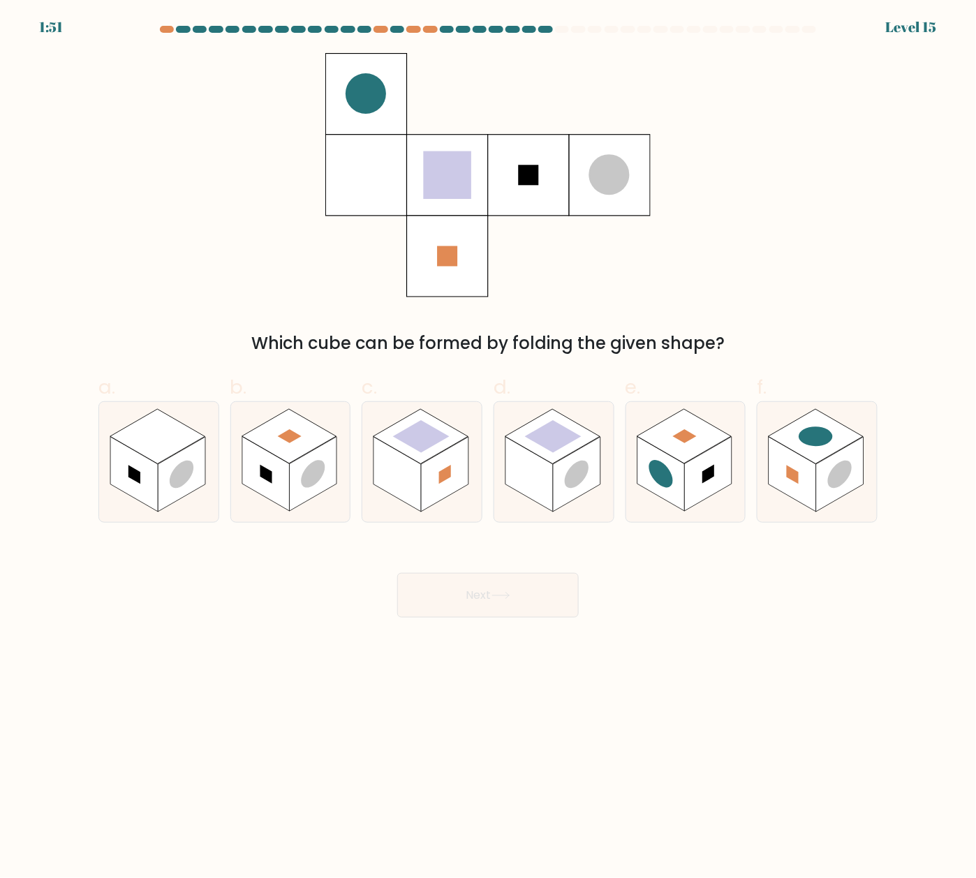
click at [716, 659] on body "1:51 Level 15" at bounding box center [488, 439] width 976 height 878
click at [688, 450] on rect at bounding box center [684, 437] width 94 height 54
click at [489, 448] on input "e." at bounding box center [488, 443] width 1 height 9
radio input "true"
click at [506, 595] on icon at bounding box center [501, 596] width 19 height 8
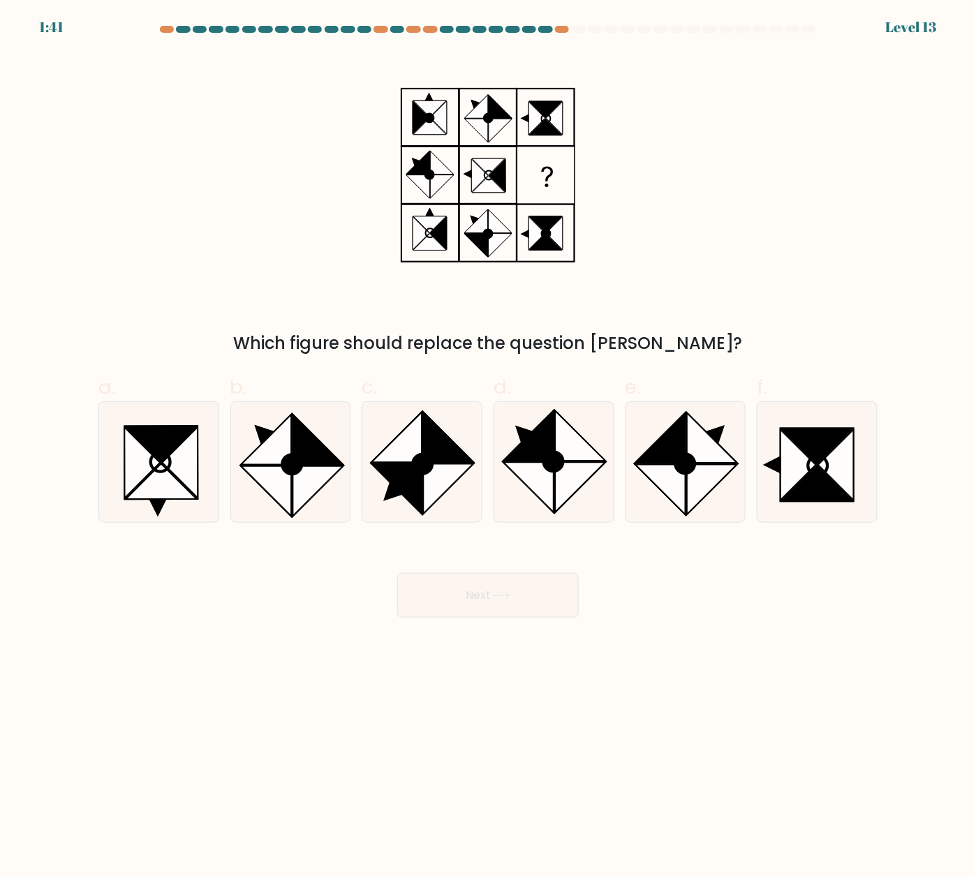
click at [761, 659] on body "1:41 Level 13" at bounding box center [488, 439] width 976 height 878
click at [444, 508] on icon at bounding box center [421, 462] width 119 height 119
click at [488, 448] on input "c." at bounding box center [488, 443] width 1 height 9
radio input "true"
click at [496, 579] on button "Next" at bounding box center [488, 595] width 182 height 45
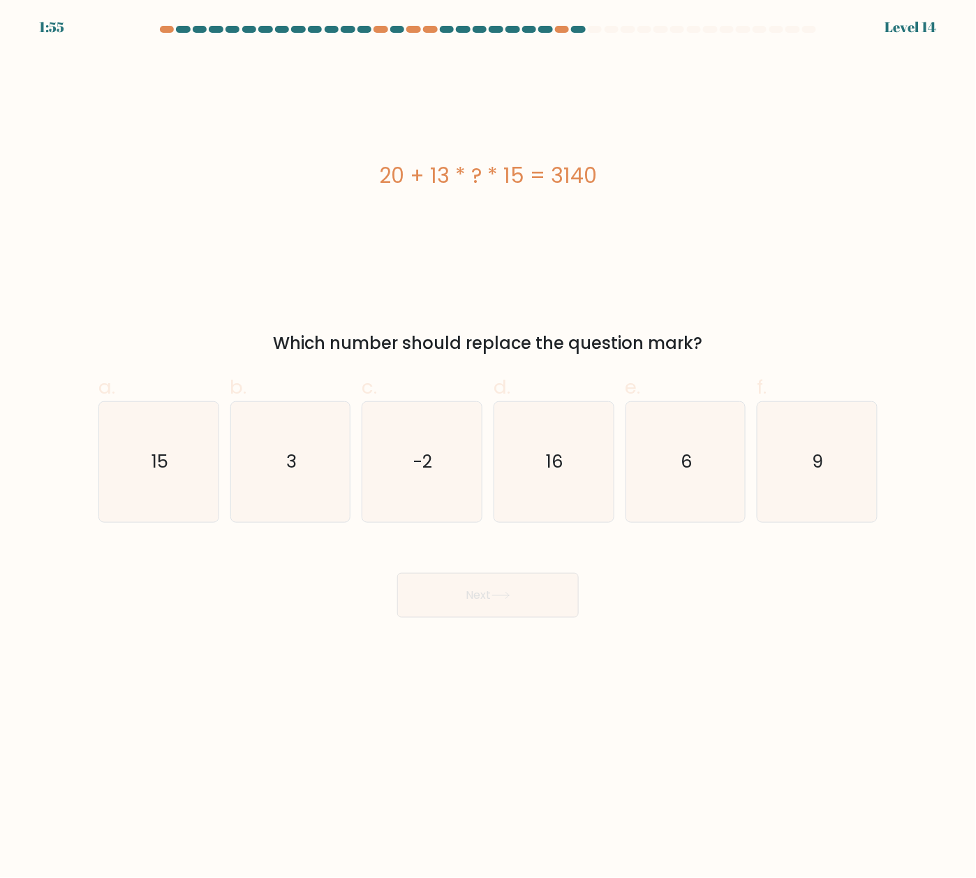
click at [257, 659] on body "1:55 Level 14 3" at bounding box center [488, 439] width 976 height 878
click at [504, 434] on icon "16" at bounding box center [553, 462] width 119 height 119
click at [489, 439] on input "d. 16" at bounding box center [488, 443] width 1 height 9
radio input "true"
click at [520, 585] on button "Next" at bounding box center [488, 595] width 182 height 45
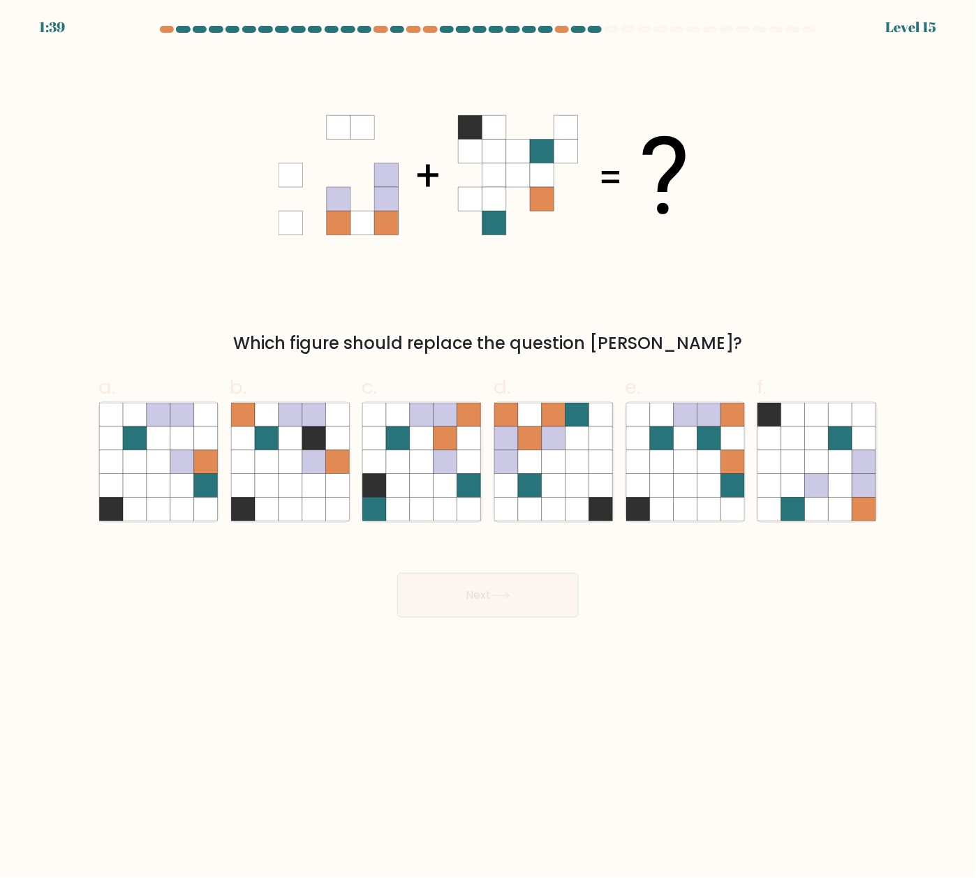
click at [570, 659] on body "1:39 Level 15" at bounding box center [488, 439] width 976 height 878
click at [796, 464] on icon at bounding box center [794, 462] width 24 height 24
click at [489, 448] on input "f." at bounding box center [488, 443] width 1 height 9
radio input "true"
click at [529, 587] on button "Next" at bounding box center [488, 595] width 182 height 45
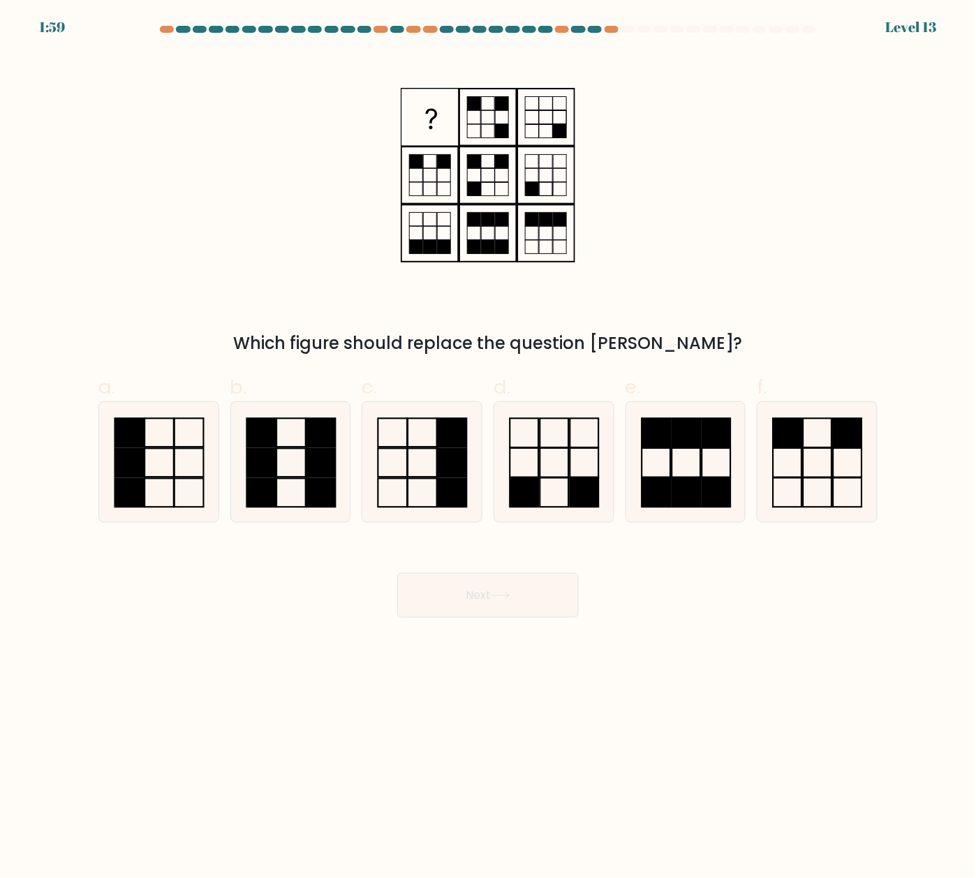
click at [376, 659] on body "1:59 Level 13" at bounding box center [488, 439] width 976 height 878
click at [556, 436] on icon at bounding box center [553, 462] width 119 height 119
click at [489, 439] on input "d." at bounding box center [488, 443] width 1 height 9
radio input "true"
click at [510, 601] on button "Next" at bounding box center [488, 595] width 182 height 45
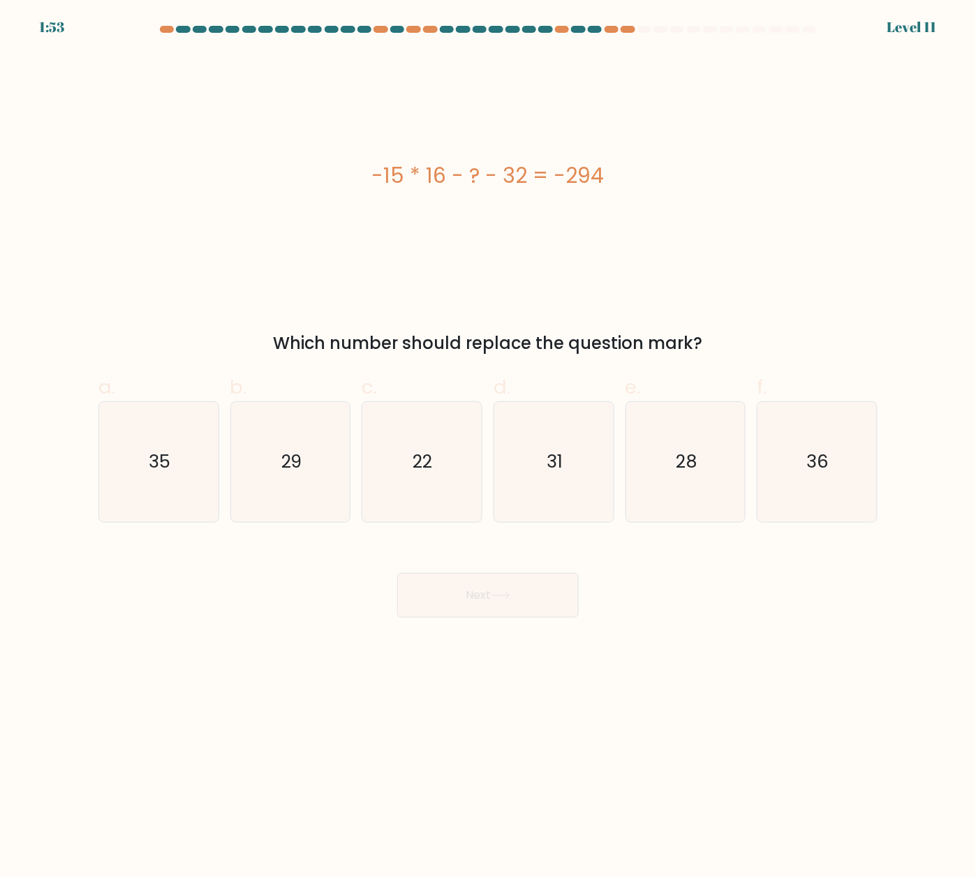
drag, startPoint x: 244, startPoint y: 803, endPoint x: 235, endPoint y: 794, distance: 12.8
click at [244, 659] on body "1:53 Level 11" at bounding box center [488, 439] width 976 height 878
click at [177, 659] on body "1:30 Level 11" at bounding box center [488, 439] width 976 height 878
click at [403, 659] on body "1:16 Level 11" at bounding box center [488, 439] width 976 height 878
click at [528, 659] on body "1:10 Level 11" at bounding box center [488, 439] width 976 height 878
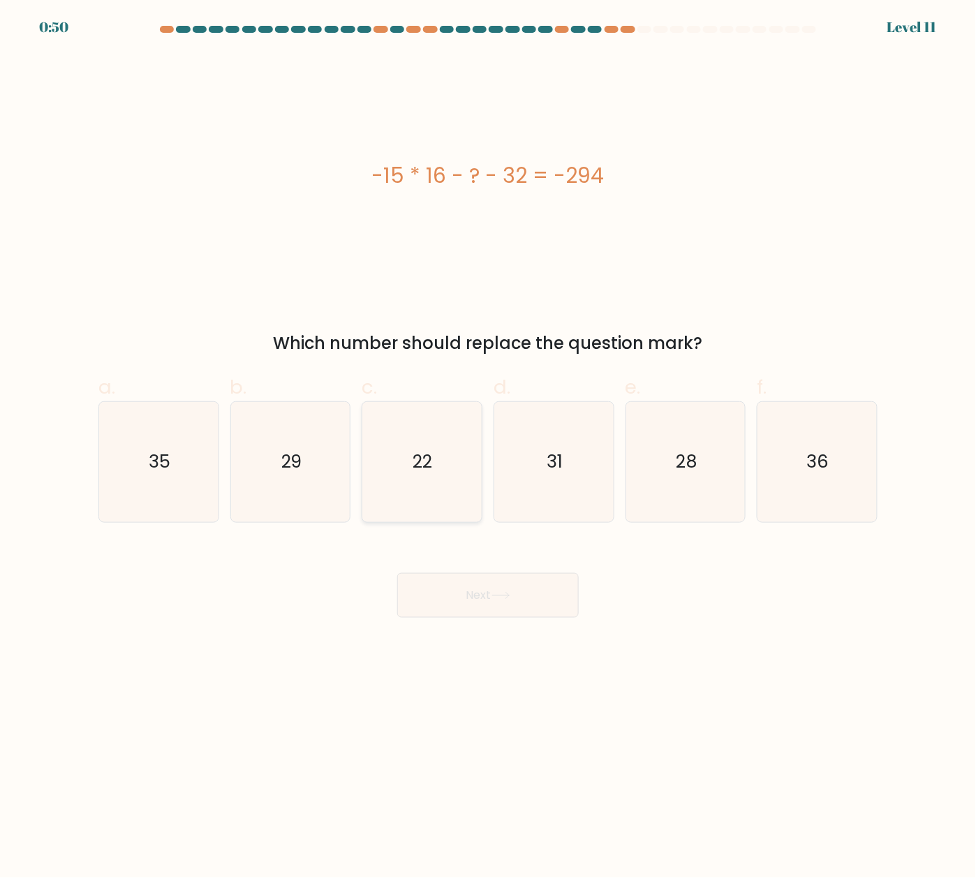
click at [445, 446] on icon "22" at bounding box center [421, 462] width 119 height 119
click at [488, 446] on input "c. 22" at bounding box center [488, 443] width 1 height 9
radio input "true"
click at [492, 596] on button "Next" at bounding box center [488, 595] width 182 height 45
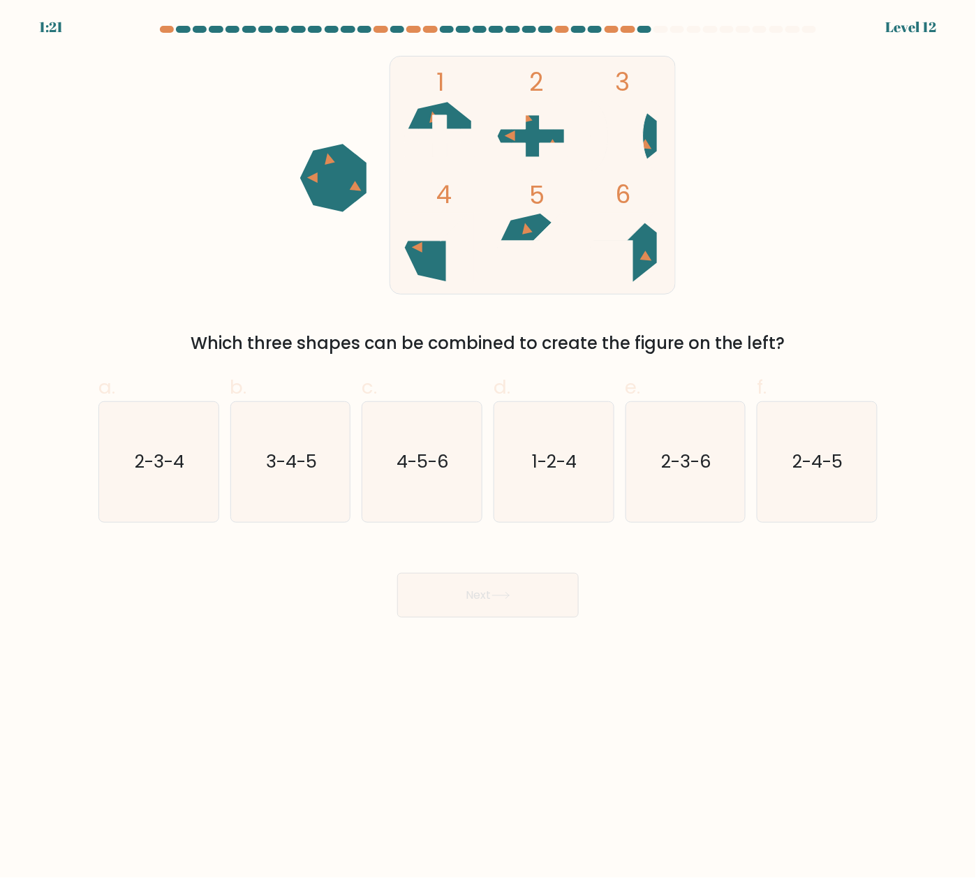
click at [897, 659] on body "1:21 Level 12" at bounding box center [488, 439] width 976 height 878
click at [576, 470] on text "1-2-4" at bounding box center [555, 462] width 45 height 25
click at [489, 448] on input "d. 1-2-4" at bounding box center [488, 443] width 1 height 9
radio input "true"
click at [520, 587] on button "Next" at bounding box center [488, 595] width 182 height 45
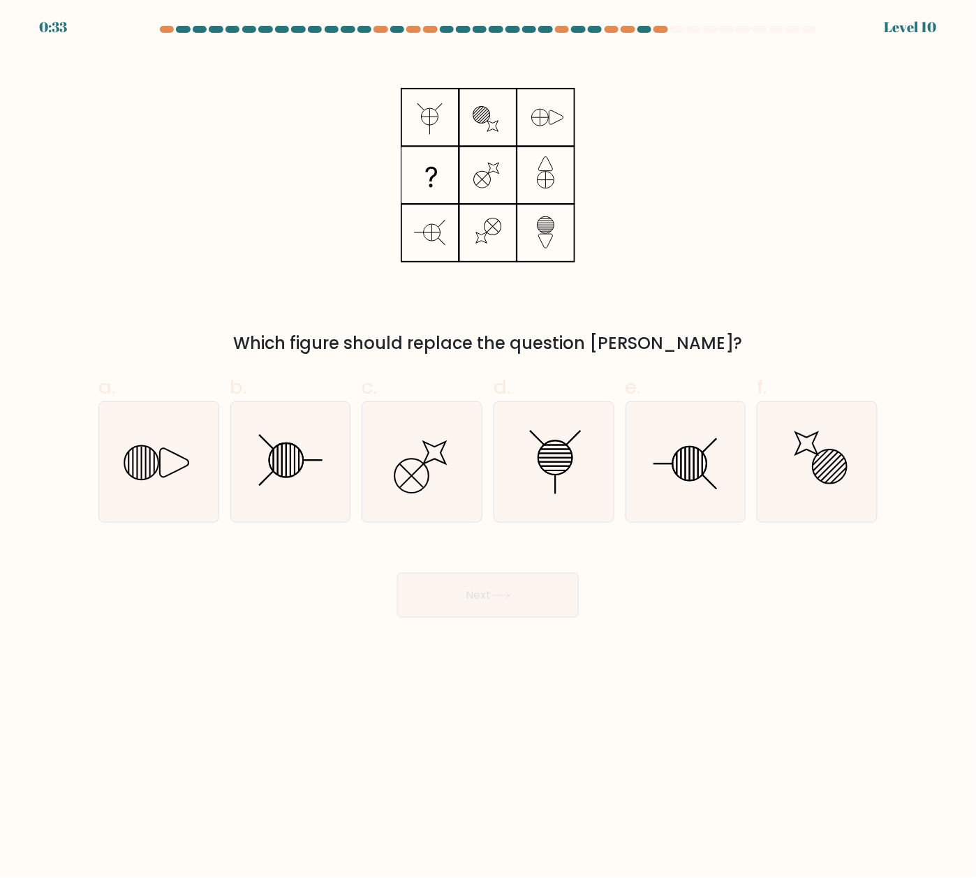
drag, startPoint x: 388, startPoint y: 783, endPoint x: 366, endPoint y: 781, distance: 22.4
click at [388, 659] on body "0:33 Level 10" at bounding box center [488, 439] width 976 height 878
click at [760, 462] on icon at bounding box center [817, 462] width 119 height 119
click at [489, 448] on input "f." at bounding box center [488, 443] width 1 height 9
radio input "true"
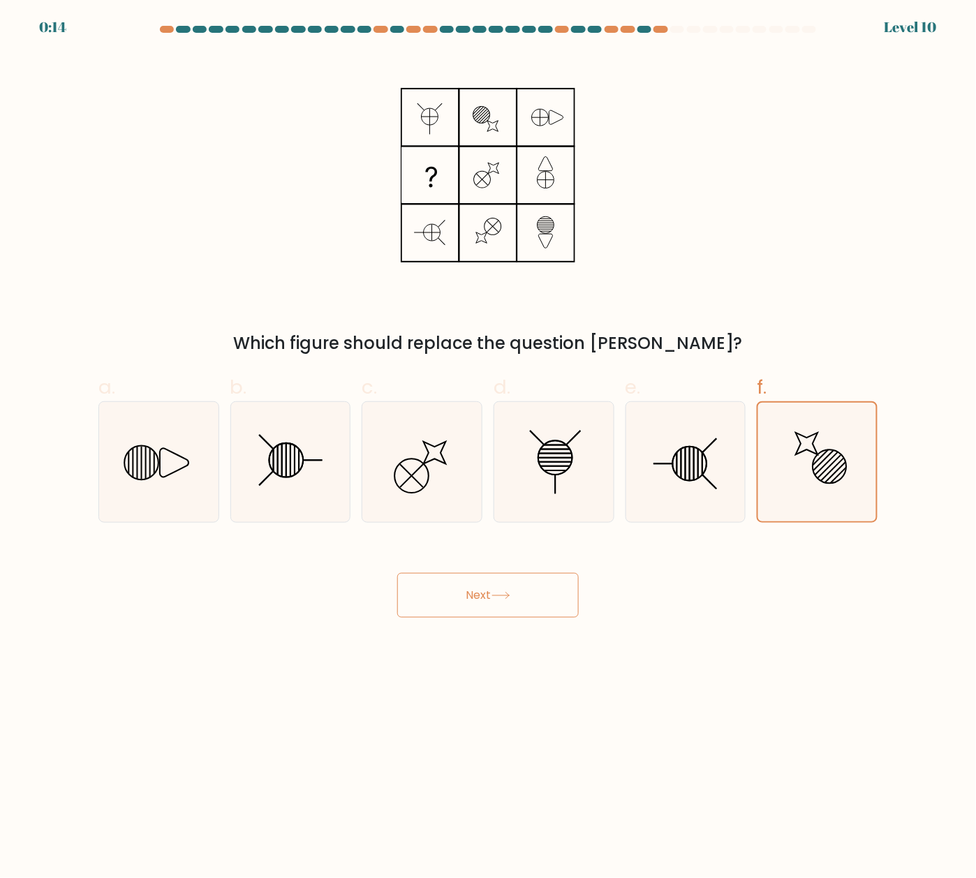
click at [540, 576] on button "Next" at bounding box center [488, 595] width 182 height 45
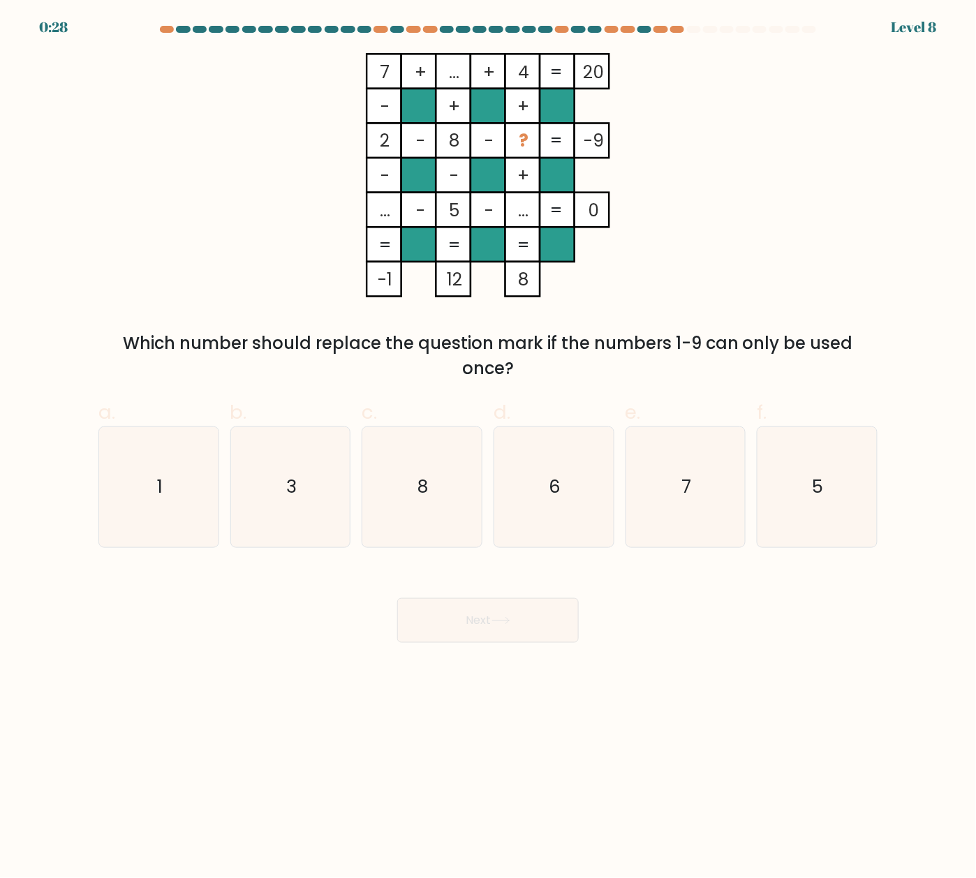
click at [674, 659] on body "0:28 Level 8" at bounding box center [488, 439] width 976 height 878
click at [774, 612] on div "Next" at bounding box center [488, 604] width 796 height 78
click at [126, 659] on body "0:15 Level 8" at bounding box center [488, 439] width 976 height 878
click at [314, 512] on icon "3" at bounding box center [290, 487] width 119 height 119
click at [488, 448] on input "b. 3" at bounding box center [488, 443] width 1 height 9
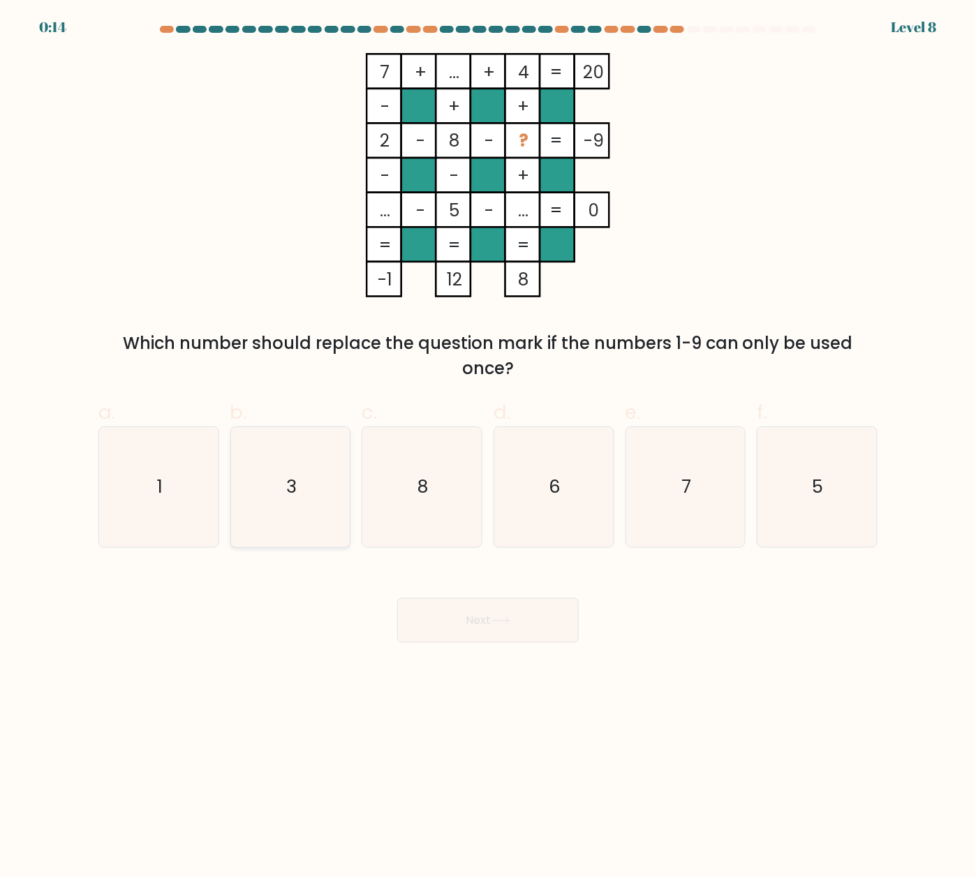
radio input "true"
drag, startPoint x: 289, startPoint y: 594, endPoint x: 451, endPoint y: 594, distance: 162.0
click at [290, 594] on div "Next" at bounding box center [488, 604] width 796 height 78
drag, startPoint x: 478, startPoint y: 612, endPoint x: 381, endPoint y: 596, distance: 98.5
click at [478, 612] on button "Next" at bounding box center [488, 620] width 182 height 45
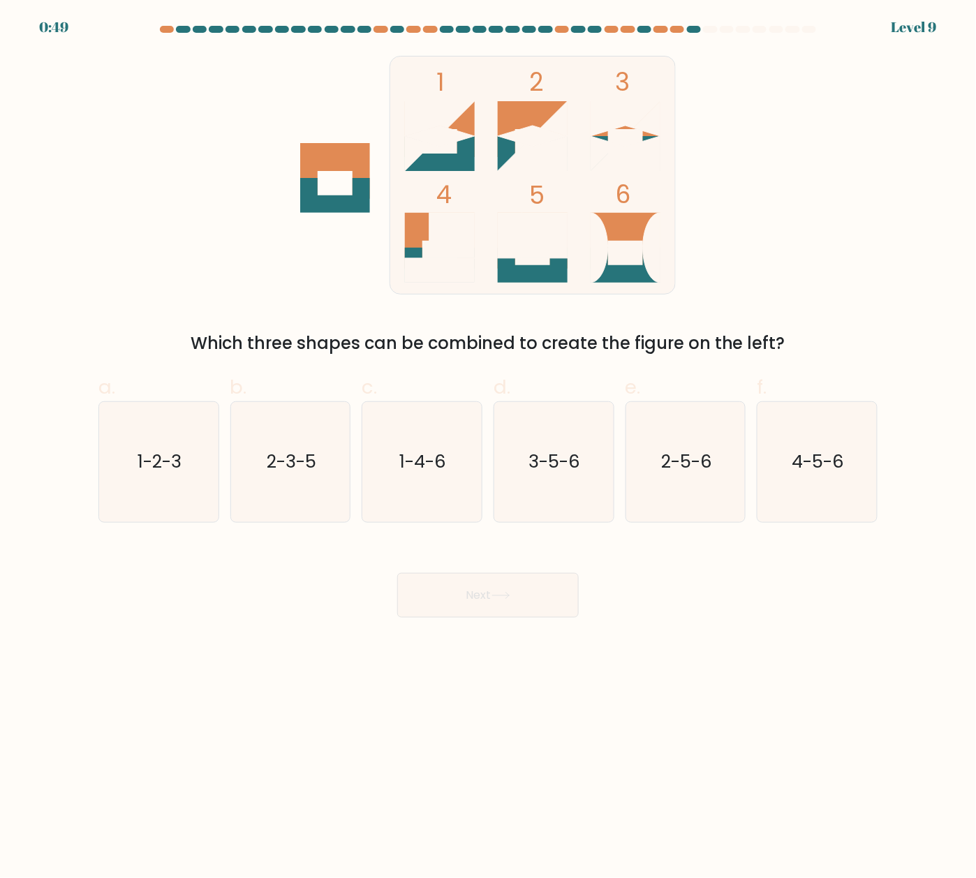
click at [246, 631] on body "0:49 Level 9" at bounding box center [488, 439] width 976 height 878
drag, startPoint x: 487, startPoint y: 760, endPoint x: 400, endPoint y: 778, distance: 89.2
click at [487, 659] on body "0:39 Level 9" at bounding box center [488, 439] width 976 height 878
click at [670, 659] on body "0:27 Level 9" at bounding box center [488, 439] width 976 height 878
click at [174, 484] on icon "1-2-3" at bounding box center [158, 462] width 119 height 119
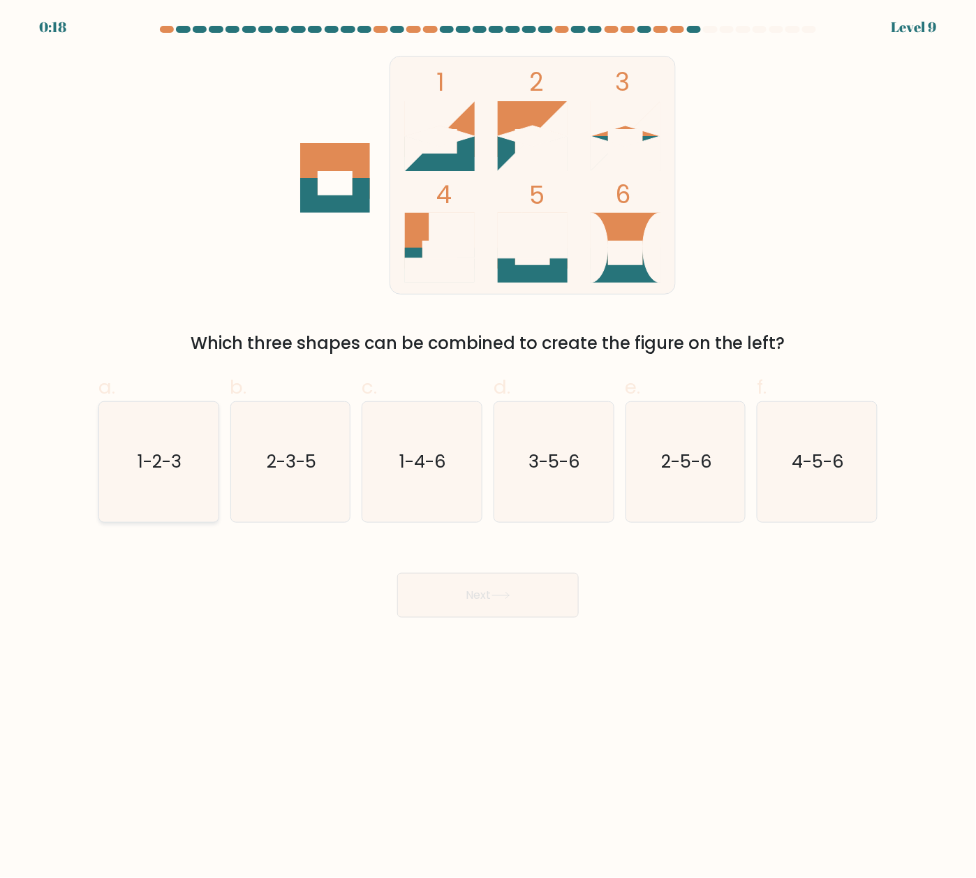
click at [488, 448] on input "a. 1-2-3" at bounding box center [488, 443] width 1 height 9
radio input "true"
click at [495, 606] on button "Next" at bounding box center [488, 595] width 182 height 45
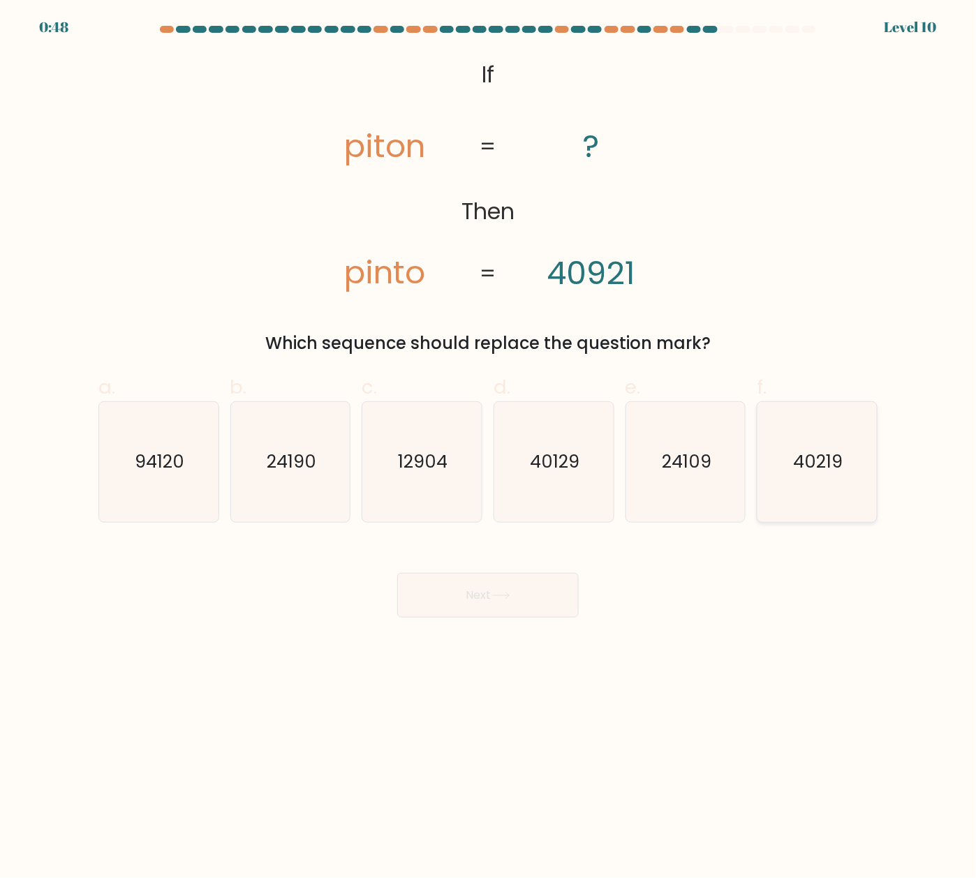
click at [823, 487] on icon "40219" at bounding box center [817, 462] width 119 height 119
click at [489, 448] on input "f. 40219" at bounding box center [488, 443] width 1 height 9
radio input "true"
click at [493, 603] on button "Next" at bounding box center [488, 595] width 182 height 45
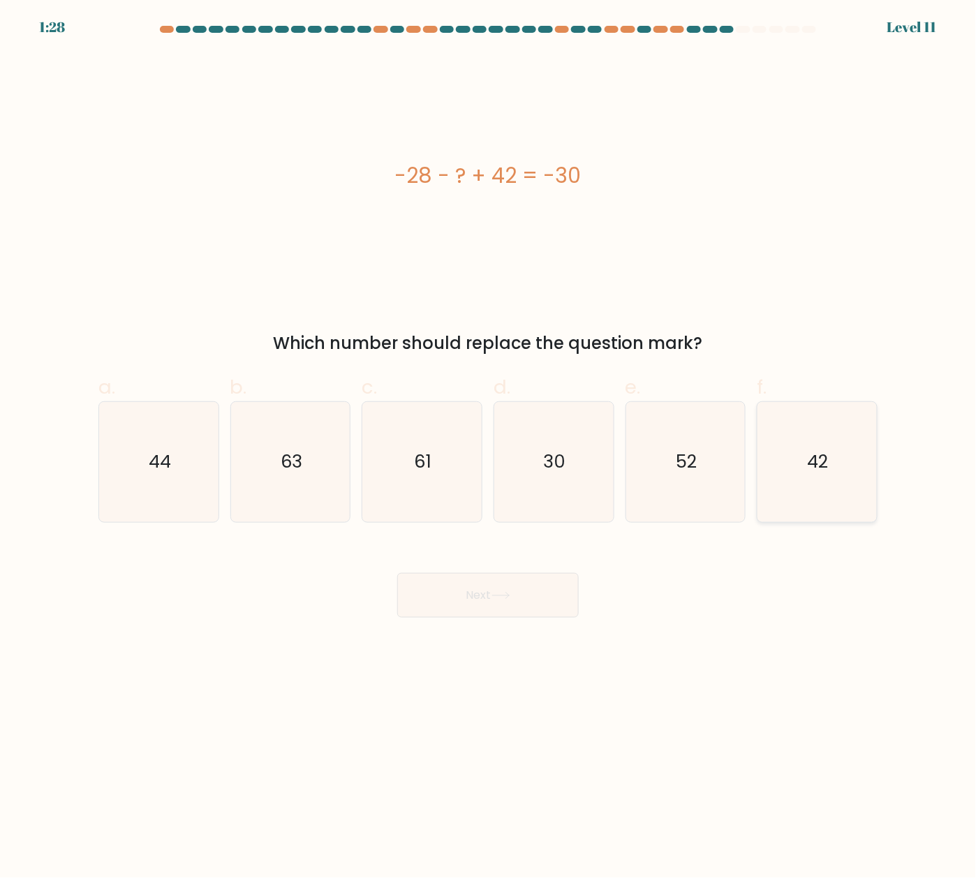
click at [821, 486] on icon "42" at bounding box center [817, 462] width 119 height 119
click at [489, 448] on input "f. 42" at bounding box center [488, 443] width 1 height 9
radio input "true"
click at [781, 659] on body "1:26 Level 11" at bounding box center [488, 439] width 976 height 878
click at [327, 659] on body "1:12 Level 11" at bounding box center [488, 439] width 976 height 878
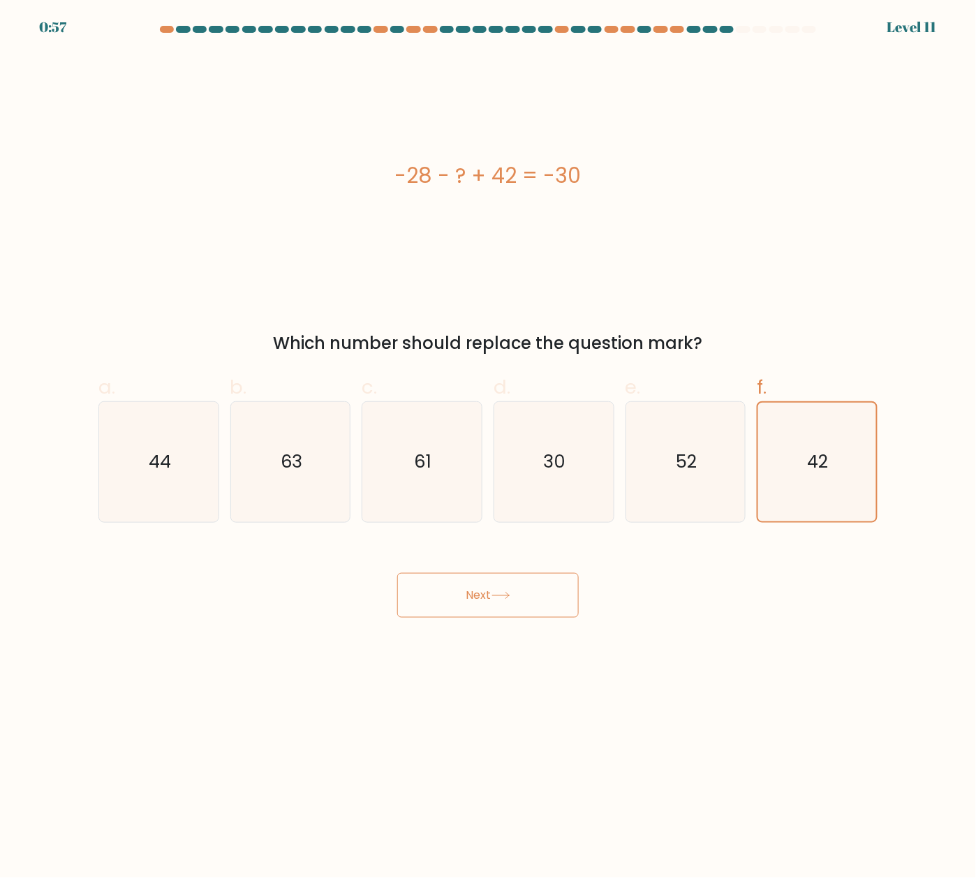
drag, startPoint x: 584, startPoint y: 165, endPoint x: 85, endPoint y: 235, distance: 503.5
click at [356, 166] on div "-28 - ? + 42 = -30" at bounding box center [487, 175] width 779 height 31
copy div "-28 - ? + 42 = -30"
drag, startPoint x: 944, startPoint y: 688, endPoint x: 934, endPoint y: 686, distance: 10.7
click at [944, 659] on body "0:44 Level 11" at bounding box center [488, 439] width 976 height 878
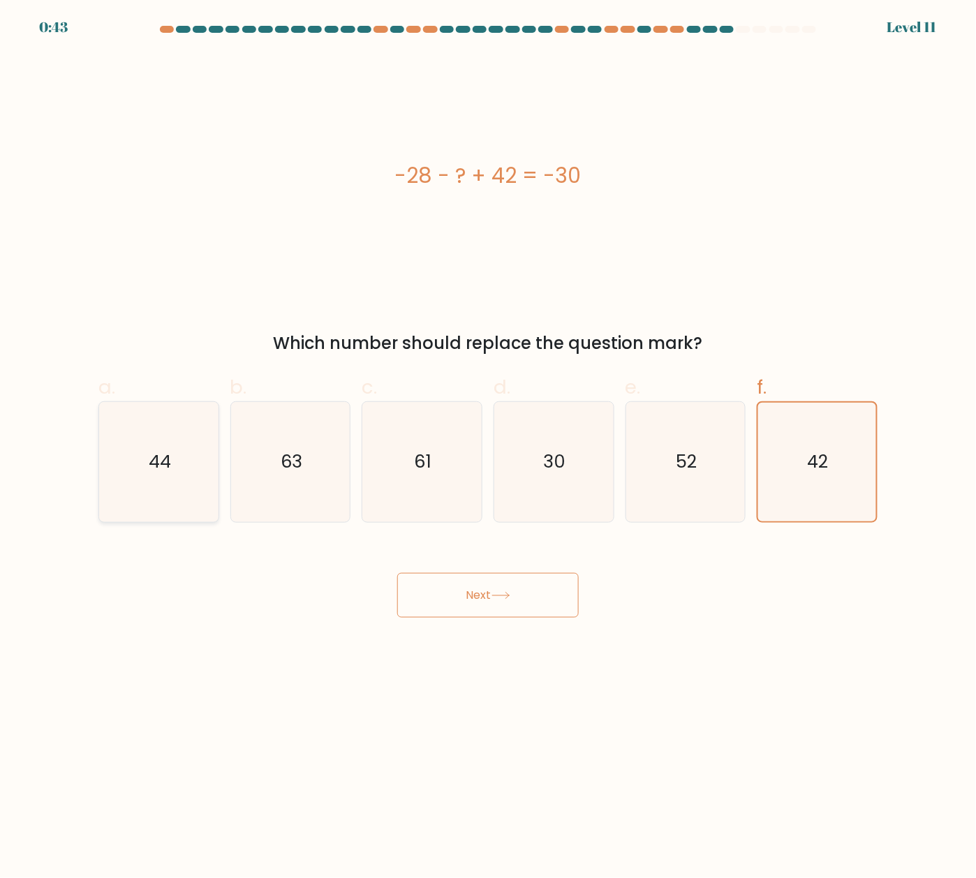
click at [170, 464] on text "44" at bounding box center [160, 462] width 22 height 25
click at [488, 448] on input "a. 44" at bounding box center [488, 443] width 1 height 9
radio input "true"
click at [526, 593] on button "Next" at bounding box center [488, 595] width 182 height 45
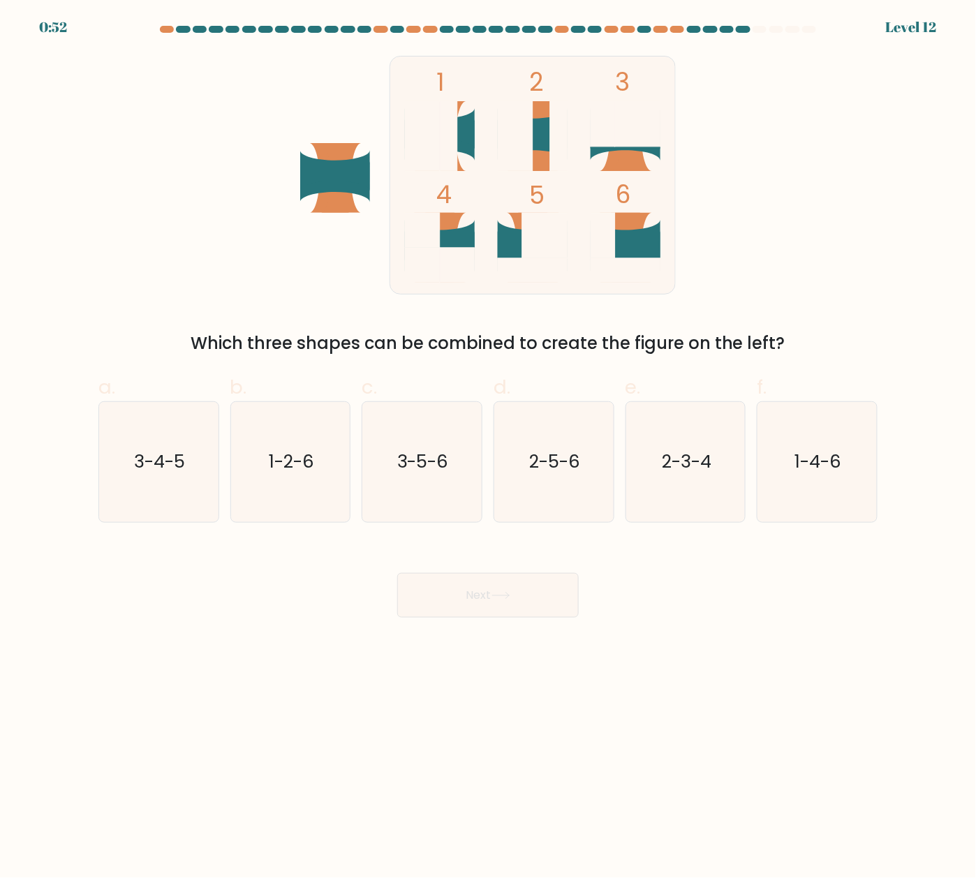
drag, startPoint x: 845, startPoint y: 665, endPoint x: 835, endPoint y: 672, distance: 11.6
click at [845, 659] on body "0:52 Level 12" at bounding box center [488, 439] width 976 height 878
click at [351, 659] on body "0:37 Level 12" at bounding box center [488, 439] width 976 height 878
click at [443, 469] on text "3-5-6" at bounding box center [423, 462] width 52 height 25
click at [488, 448] on input "c. 3-5-6" at bounding box center [488, 443] width 1 height 9
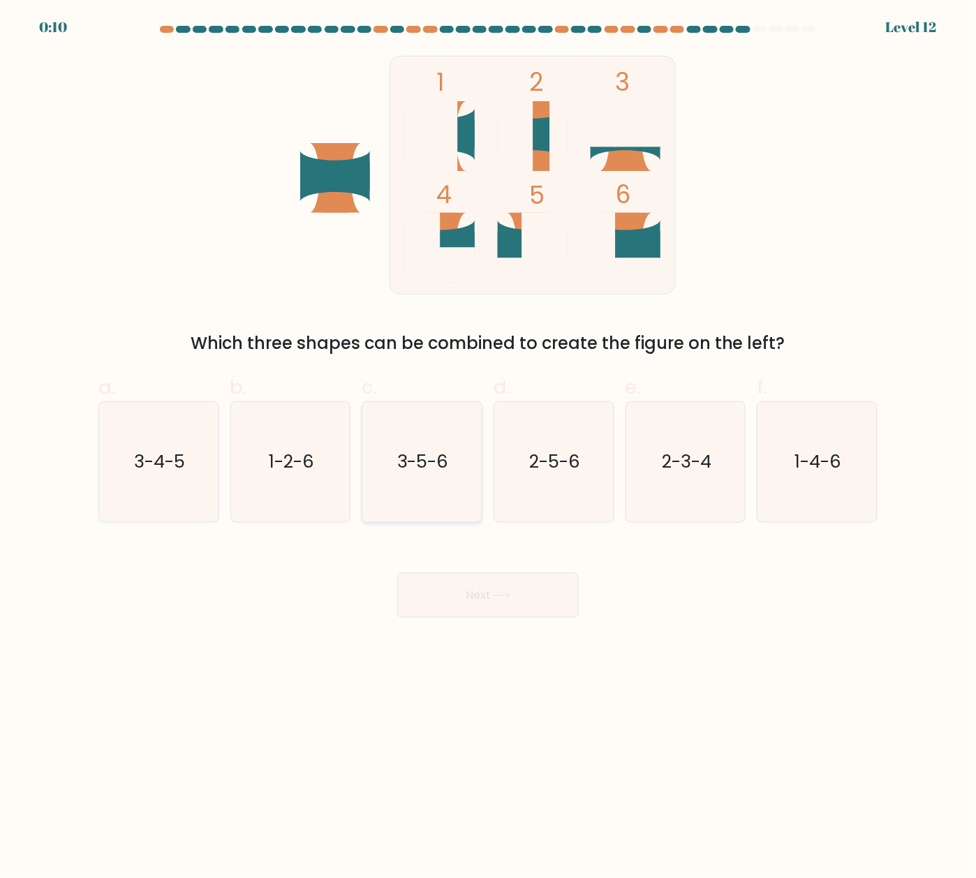
radio input "true"
click at [476, 596] on button "Next" at bounding box center [488, 595] width 182 height 45
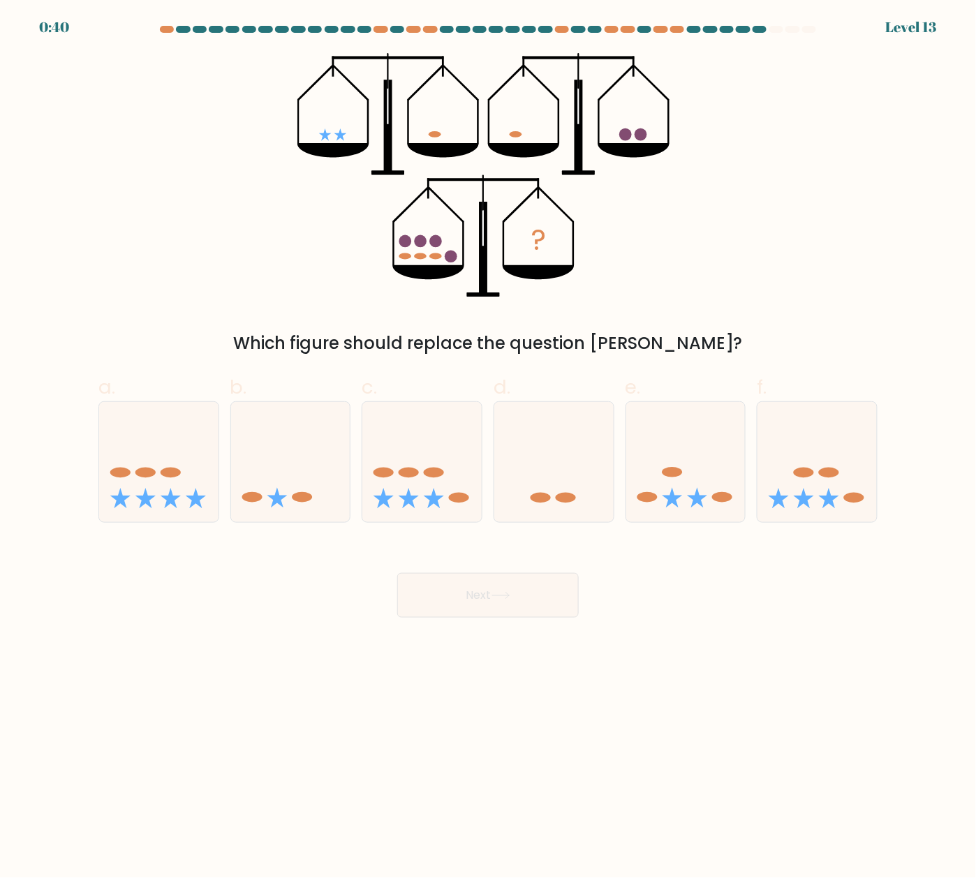
click at [260, 659] on body "0:40 Level 13" at bounding box center [488, 439] width 976 height 878
click at [425, 466] on icon at bounding box center [421, 462] width 119 height 98
click at [488, 448] on input "c." at bounding box center [488, 443] width 1 height 9
radio input "true"
click at [462, 580] on button "Next" at bounding box center [488, 595] width 182 height 45
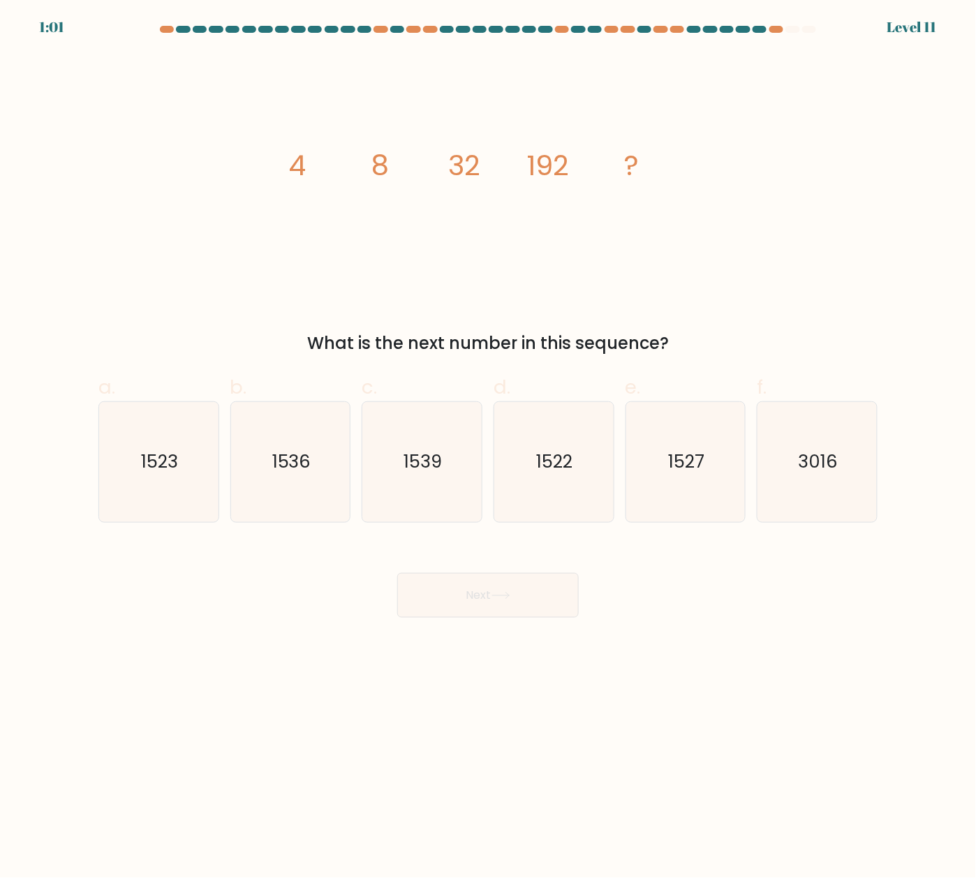
click at [892, 659] on body "1:01 Level 11" at bounding box center [488, 439] width 976 height 878
click at [275, 458] on text "1536" at bounding box center [291, 462] width 39 height 25
click at [488, 448] on input "b. 1536" at bounding box center [488, 443] width 1 height 9
radio input "true"
click at [468, 588] on button "Next" at bounding box center [488, 595] width 182 height 45
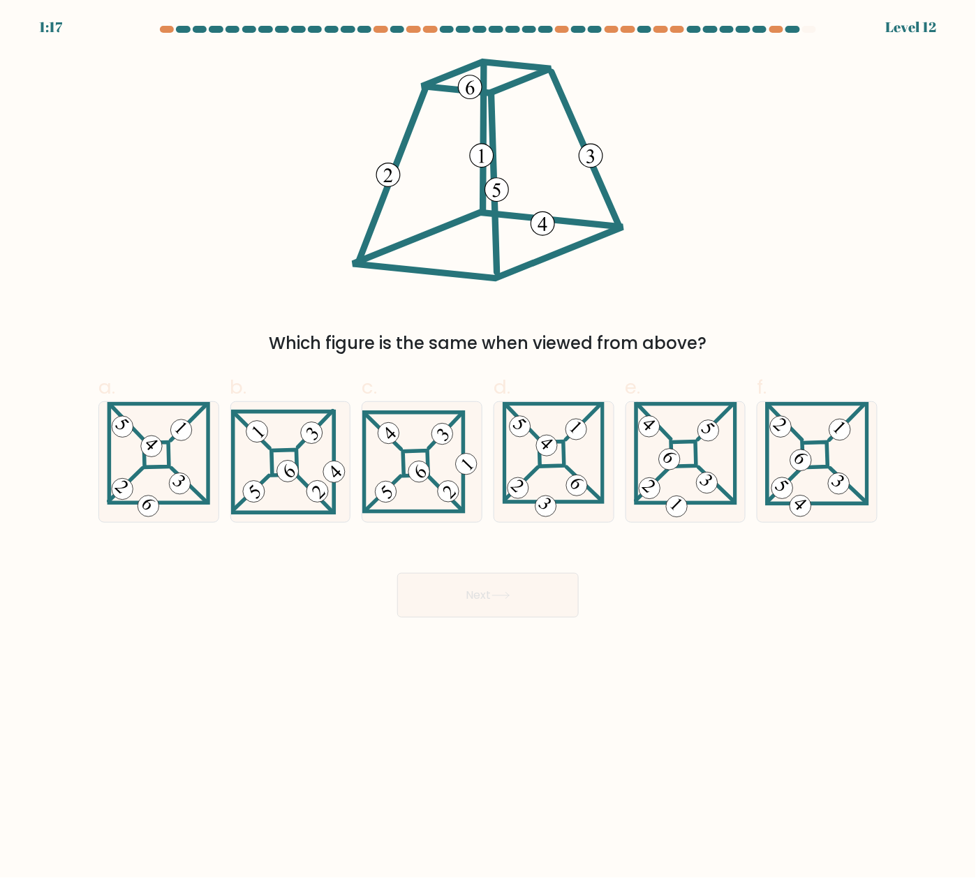
click at [729, 659] on body "1:17 Level 12" at bounding box center [488, 439] width 976 height 878
click at [811, 479] on icon at bounding box center [817, 461] width 104 height 119
click at [489, 448] on input "f." at bounding box center [488, 443] width 1 height 9
radio input "true"
click at [534, 587] on button "Next" at bounding box center [488, 595] width 182 height 45
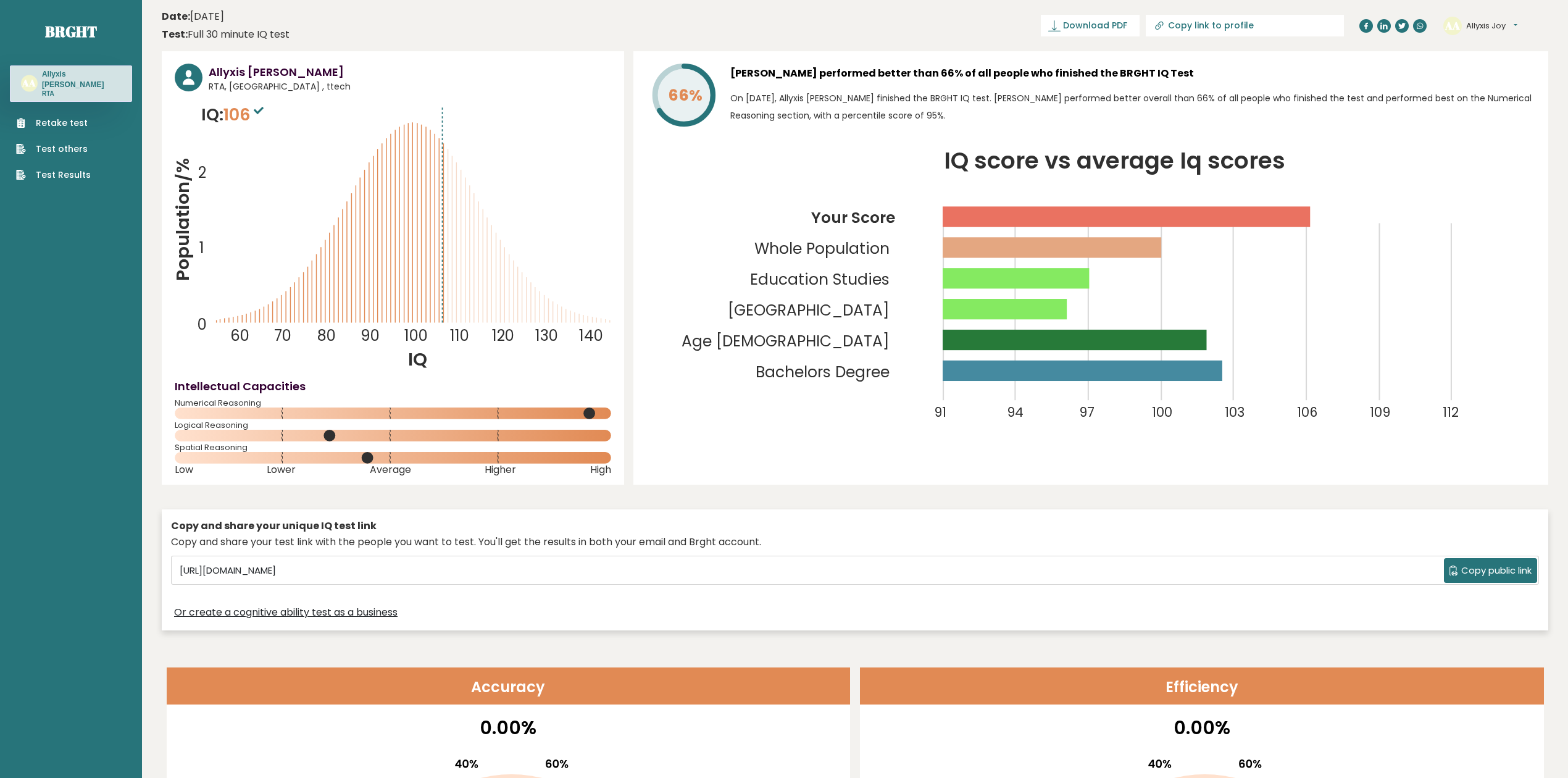
click at [765, 441] on icon "IQ score vs average Iq scores 91 94 97 100 103 106 109 112 Your Score Whole Pop…" at bounding box center [1091, 296] width 889 height 293
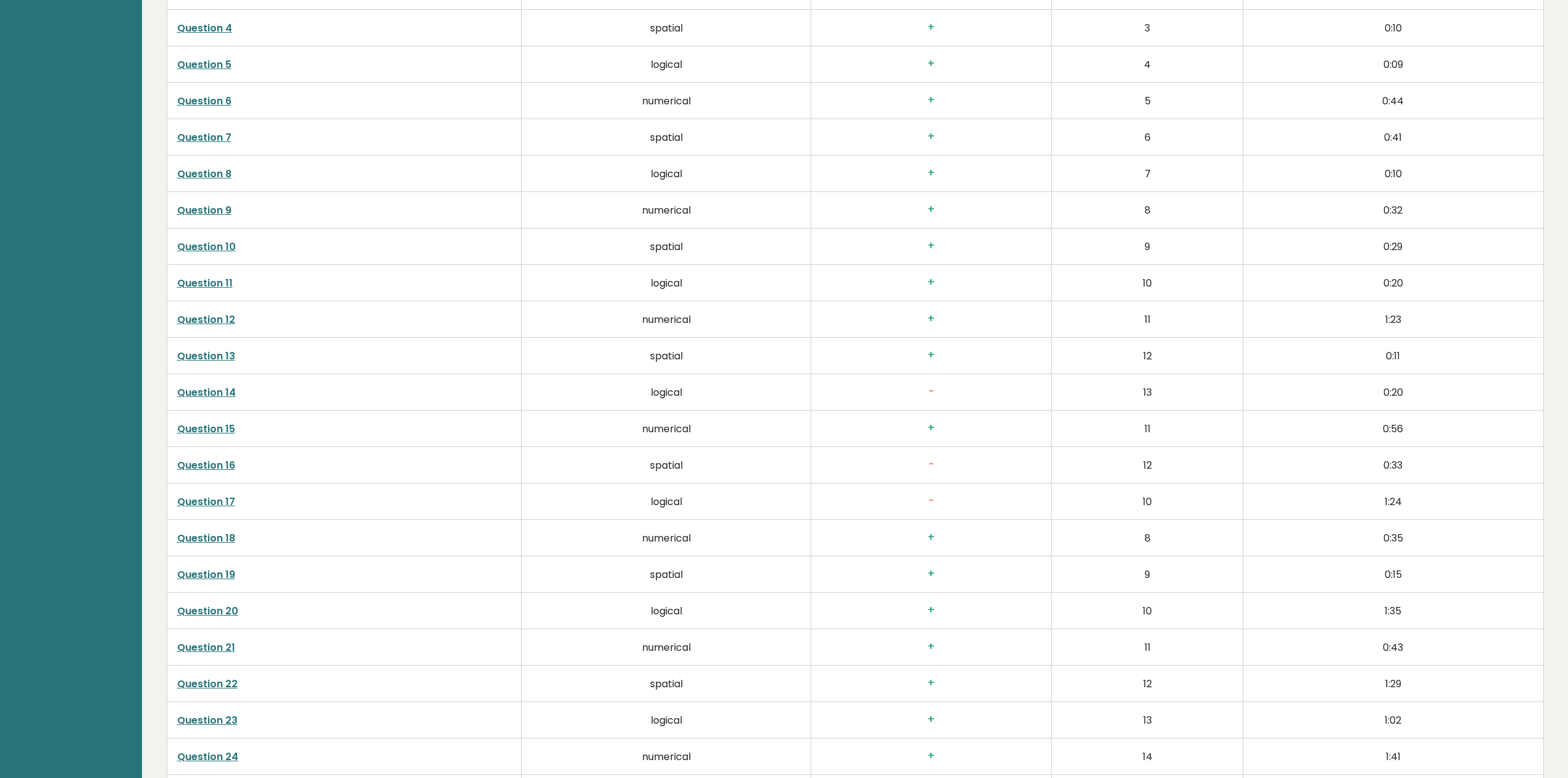
scroll to position [3273, 0]
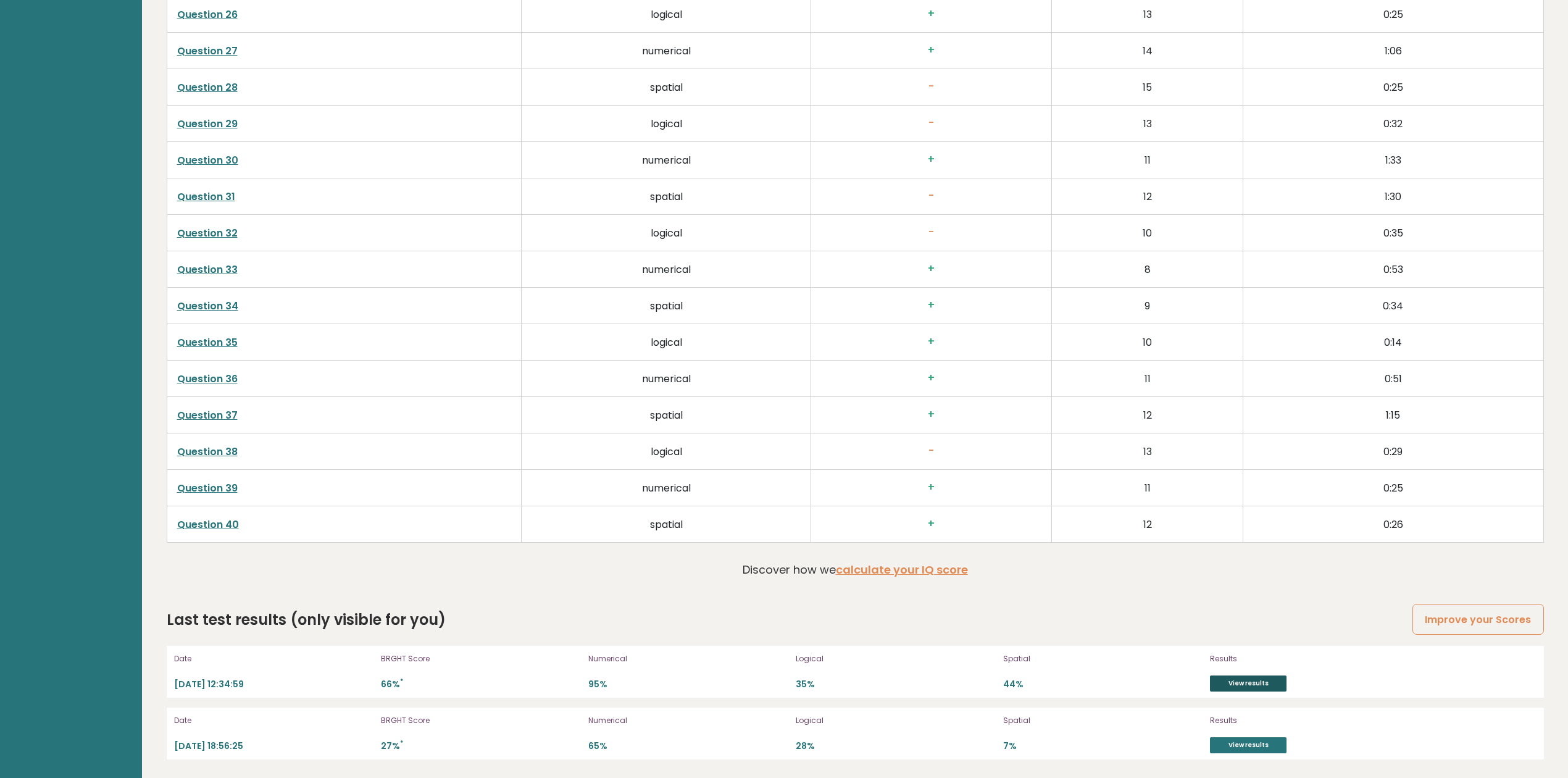
click at [850, 683] on link "View results" at bounding box center [1248, 683] width 77 height 16
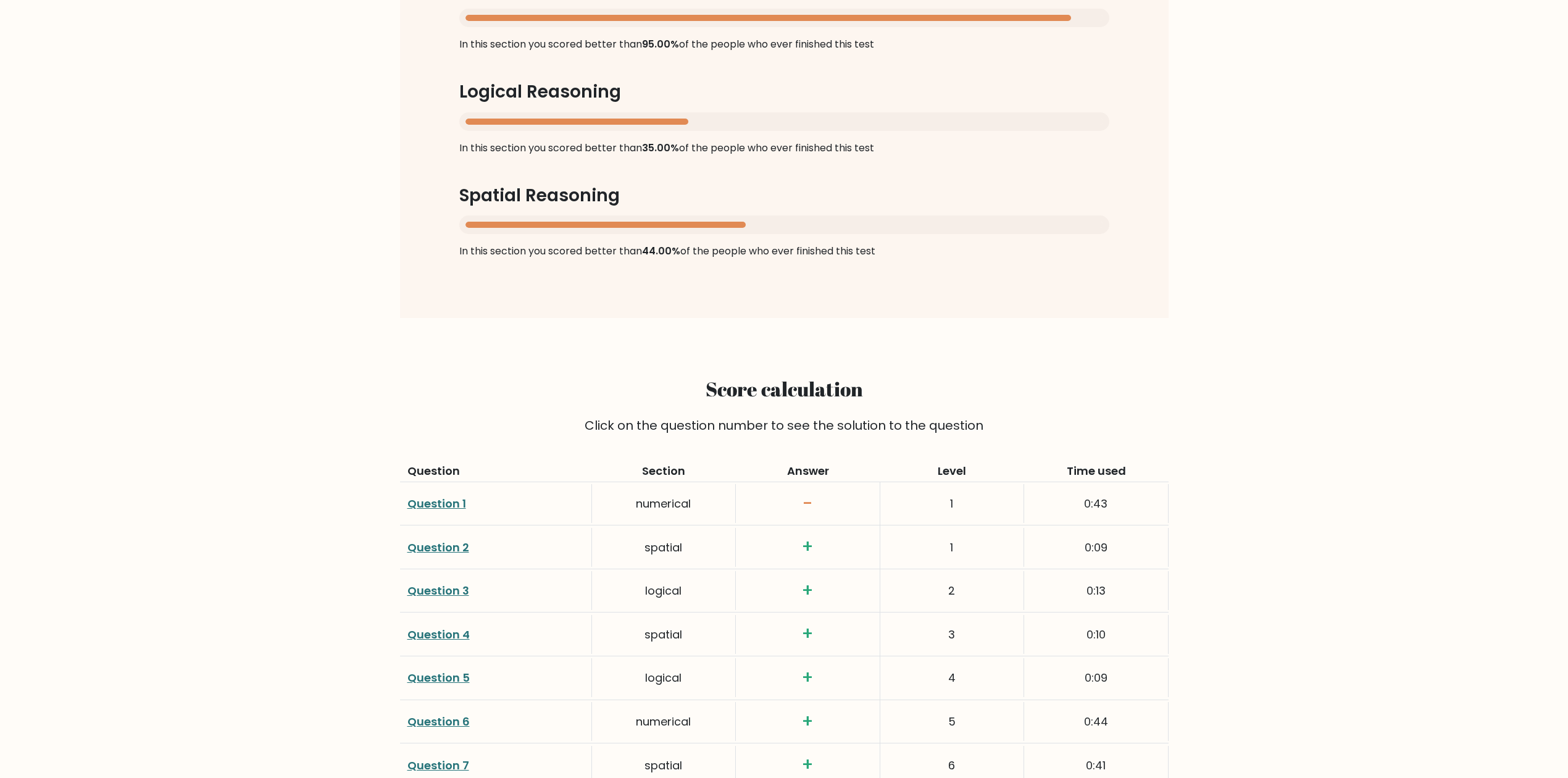
scroll to position [72, 0]
